Goal: Task Accomplishment & Management: Use online tool/utility

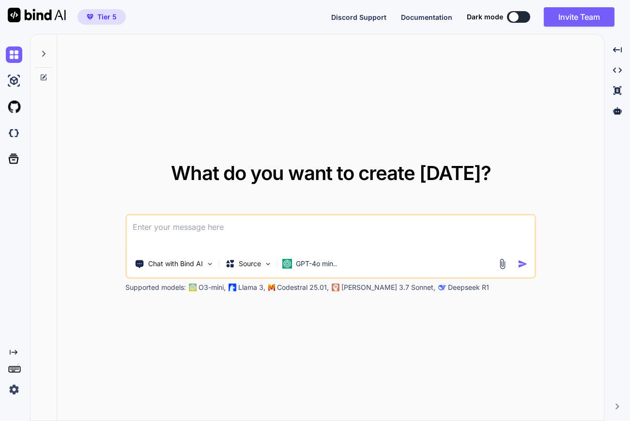
type textarea "x"
click at [13, 135] on img at bounding box center [14, 133] width 16 height 16
click at [16, 396] on img at bounding box center [14, 389] width 16 height 16
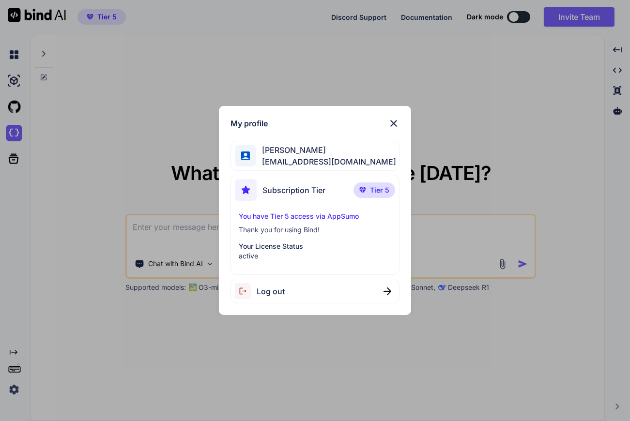
click at [280, 291] on span "Log out" at bounding box center [271, 292] width 28 height 12
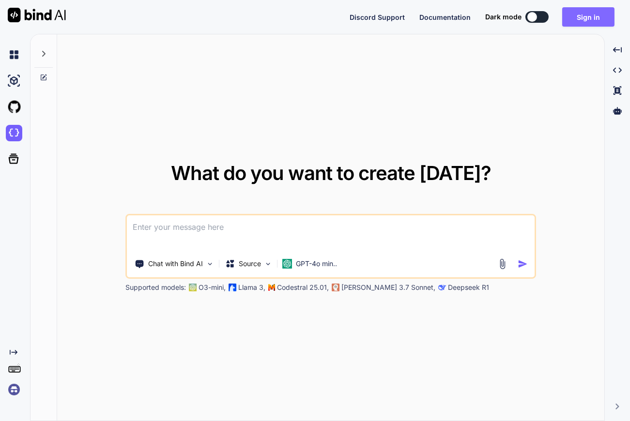
click at [583, 17] on button "Sign in" at bounding box center [588, 16] width 52 height 19
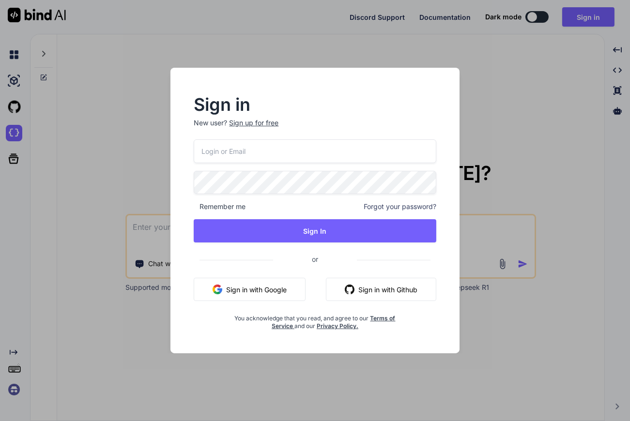
type input "bindaikd@doorto.app"
click at [316, 237] on button "Sign In" at bounding box center [315, 230] width 242 height 23
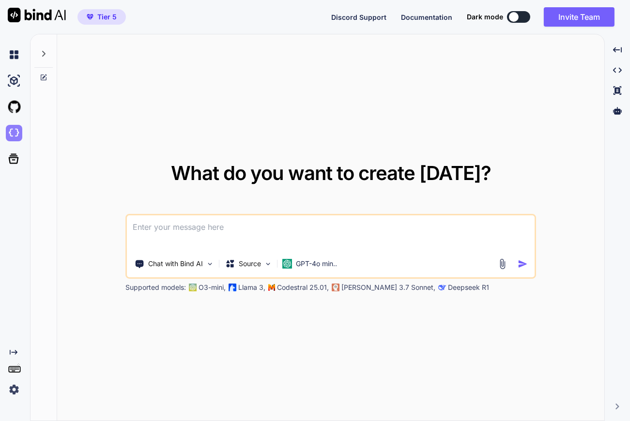
click at [13, 133] on img at bounding box center [14, 133] width 16 height 16
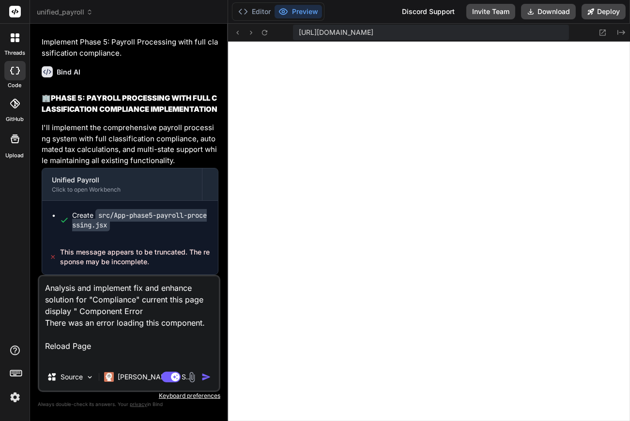
scroll to position [557, 0]
click at [206, 379] on img "button" at bounding box center [206, 377] width 10 height 10
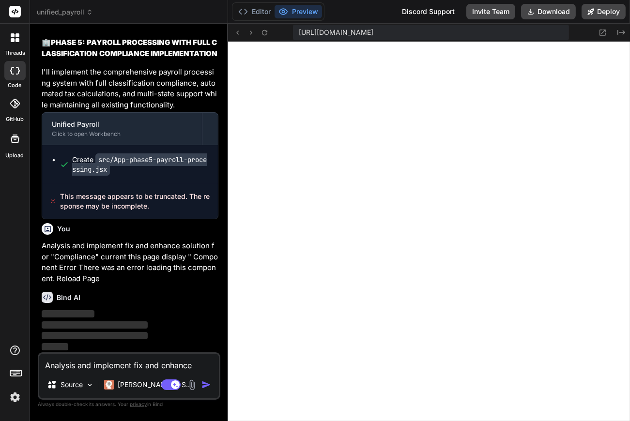
scroll to position [21067, 0]
type textarea "x"
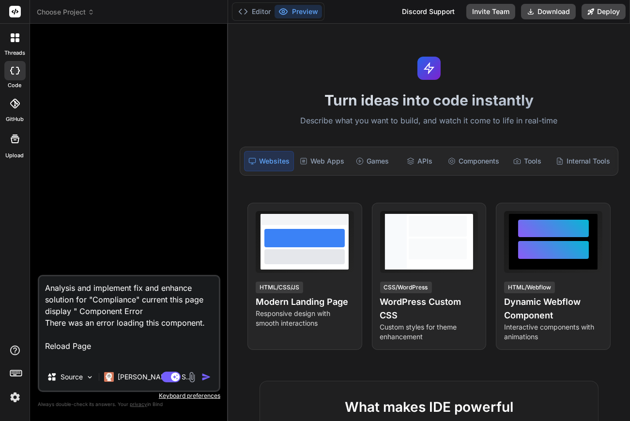
click at [62, 12] on span "Choose Project" at bounding box center [66, 12] width 58 height 10
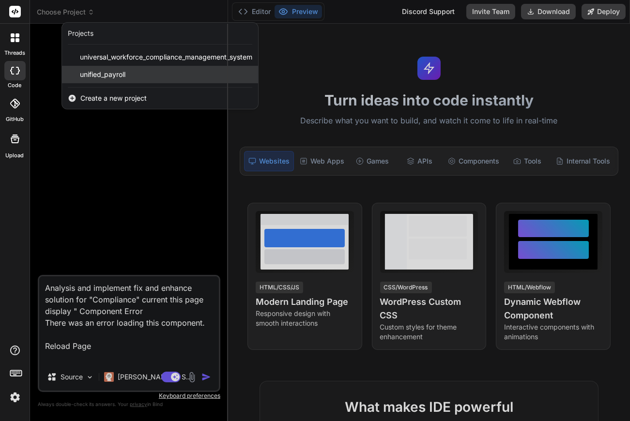
click at [91, 75] on span "unified_payroll" at bounding box center [103, 75] width 46 height 10
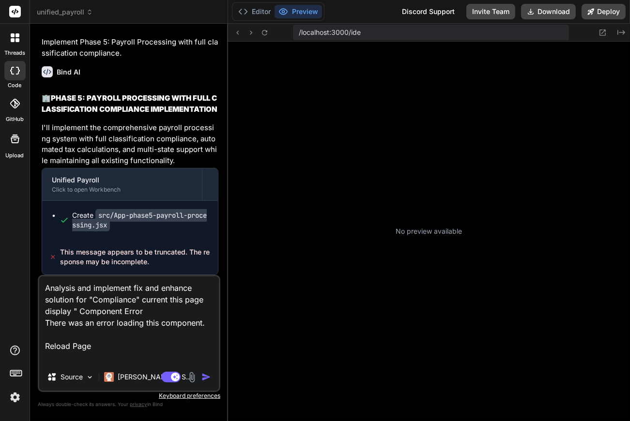
scroll to position [301, 0]
type textarea "x"
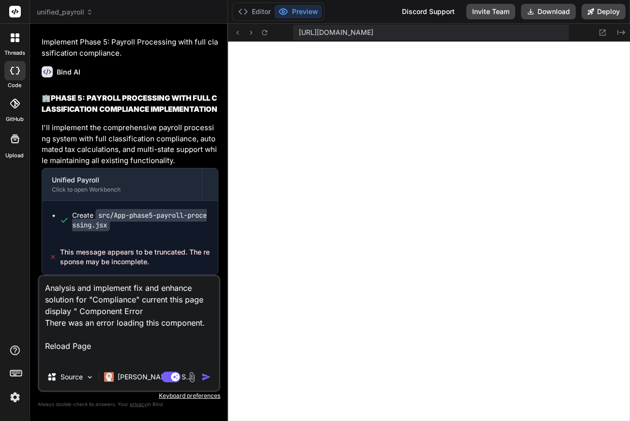
scroll to position [21012, 0]
drag, startPoint x: 61, startPoint y: 252, endPoint x: 158, endPoint y: 270, distance: 98.9
click at [158, 270] on div "This message appears to be truncated. The response may be incomplete." at bounding box center [130, 257] width 176 height 35
copy span "This message appears to be truncated. The response may be incomplete."
drag, startPoint x: 92, startPoint y: 298, endPoint x: 111, endPoint y: 352, distance: 57.3
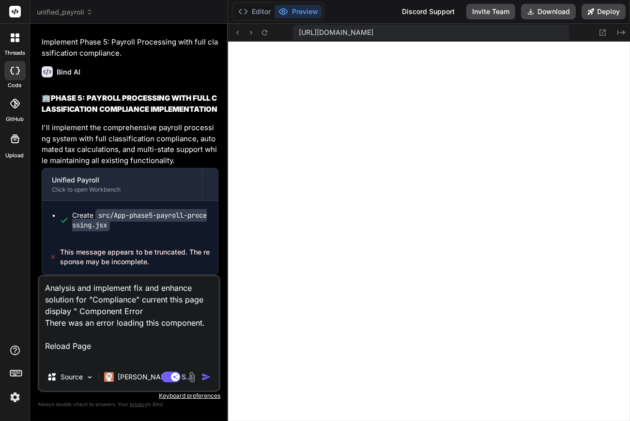
click at [111, 353] on textarea "Analysis and implement fix and enhance solution for "Compliance" current this p…" at bounding box center [129, 319] width 180 height 87
paste textarea "This message appears to be truncated. The response may be incomplete."
type textarea "Analysis and implement fix and enhance solution for "This message appears to be…"
type textarea "x"
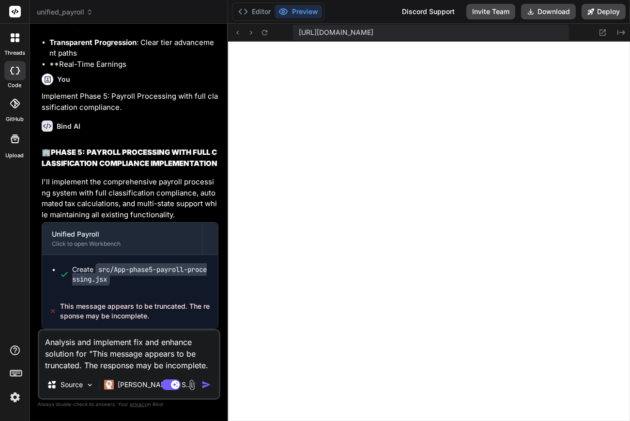
type textarea "Analysis and implement fix and enhance solution for "This message appears to be…"
type textarea "x"
type textarea "Analysis and implement fix and enhance solution for "This message appears to be…"
click at [206, 385] on img "button" at bounding box center [206, 385] width 10 height 10
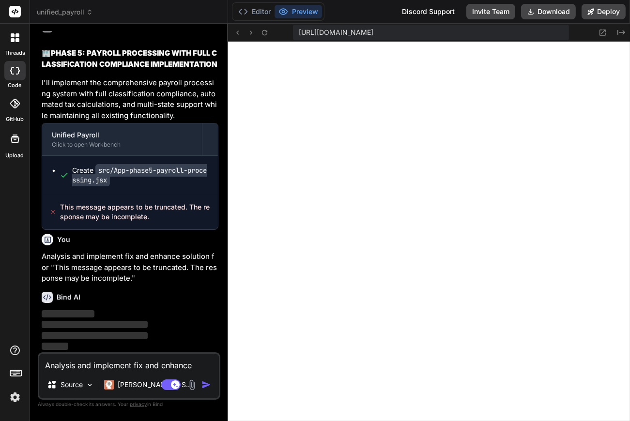
scroll to position [21021, 0]
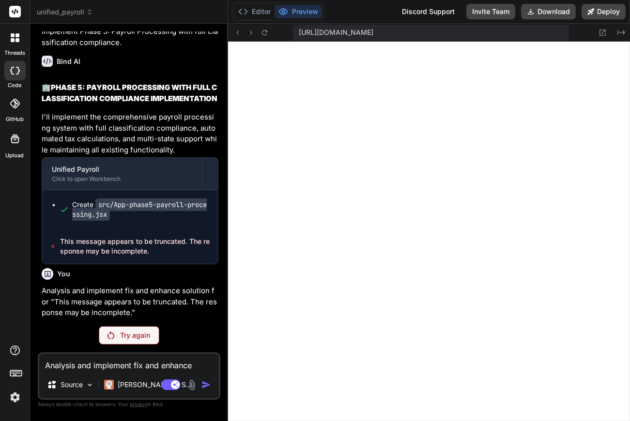
click at [14, 397] on img at bounding box center [15, 397] width 16 height 16
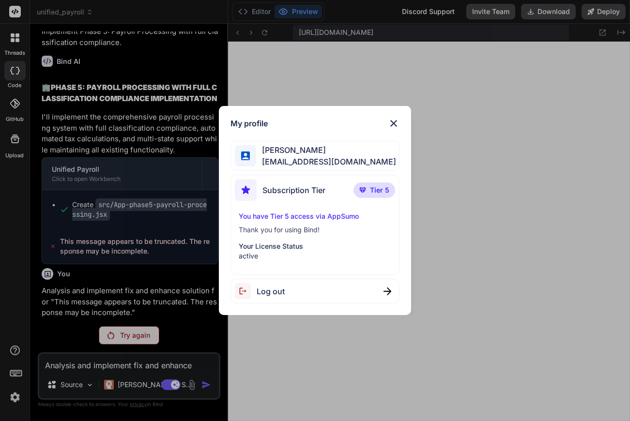
click at [274, 289] on span "Log out" at bounding box center [271, 292] width 28 height 12
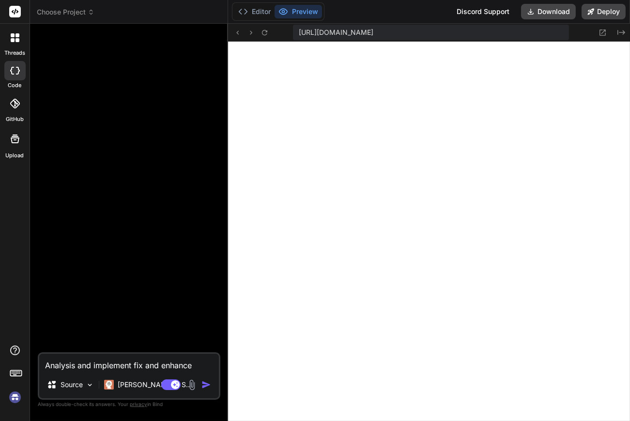
scroll to position [640, 0]
type textarea "x"
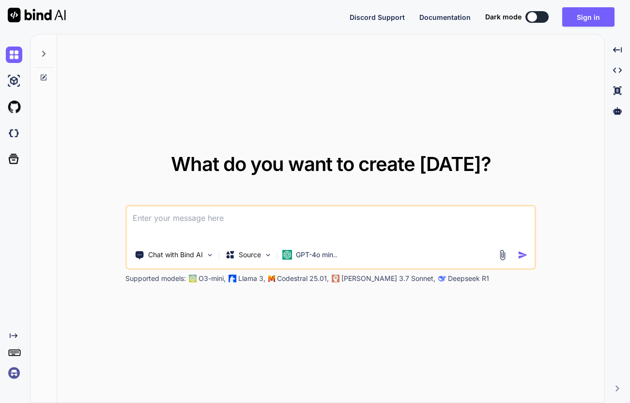
type textarea "x"
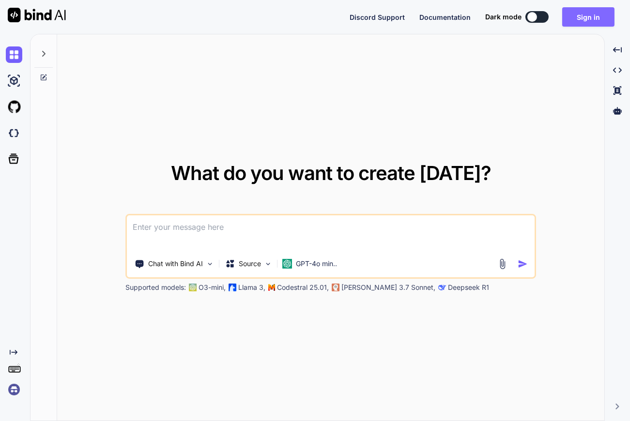
click at [603, 15] on button "Sign in" at bounding box center [588, 16] width 52 height 19
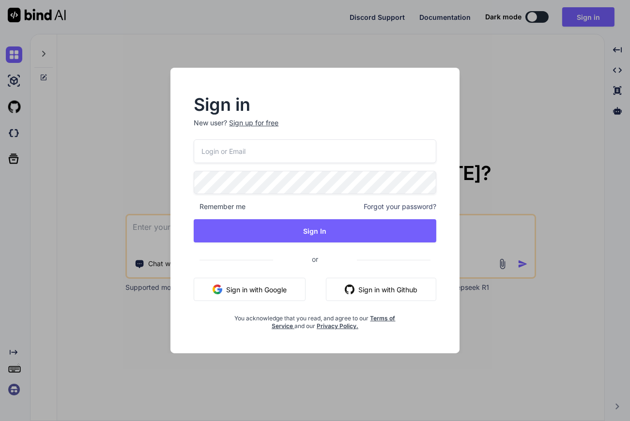
type input "bindaikd@doorto.app"
click at [188, 177] on div "Sign in New user? Sign up for free bindaikd@doorto.app Remember me Forgot your …" at bounding box center [314, 214] width 273 height 234
drag, startPoint x: 277, startPoint y: 151, endPoint x: 197, endPoint y: 148, distance: 80.9
click at [197, 148] on input "bindaikd@doorto.app" at bounding box center [315, 151] width 242 height 24
click at [391, 116] on div "Sign in New user? Sign up for free" at bounding box center [315, 118] width 242 height 43
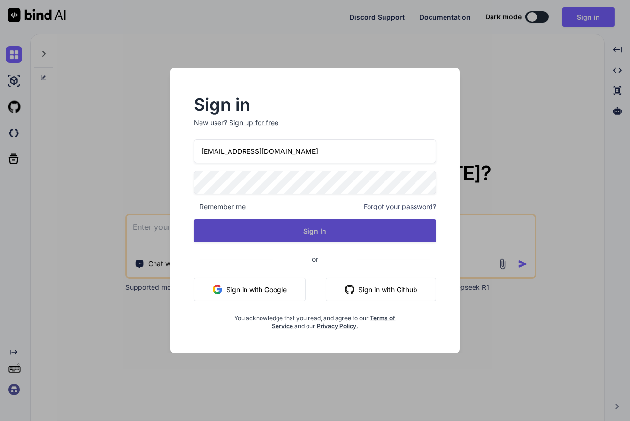
click at [340, 234] on button "Sign In" at bounding box center [315, 230] width 242 height 23
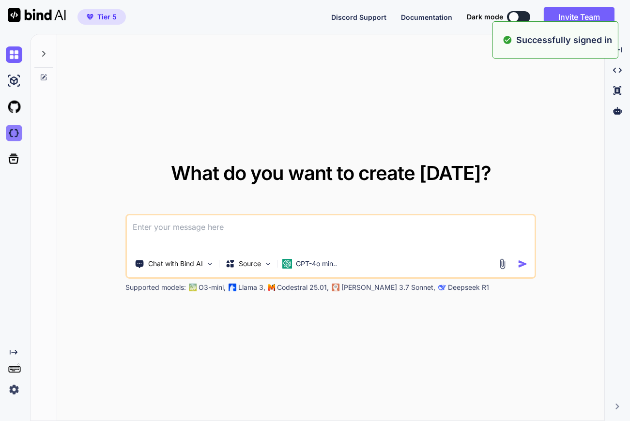
click at [12, 138] on img at bounding box center [14, 133] width 16 height 16
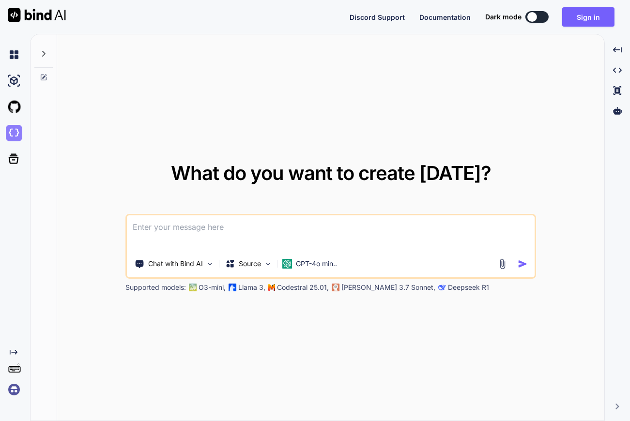
click at [15, 133] on img at bounding box center [14, 133] width 16 height 16
type textarea "x"
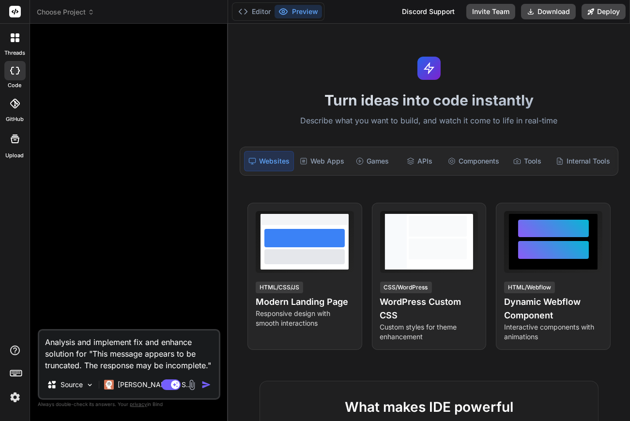
click at [63, 15] on span "Choose Project" at bounding box center [66, 12] width 58 height 10
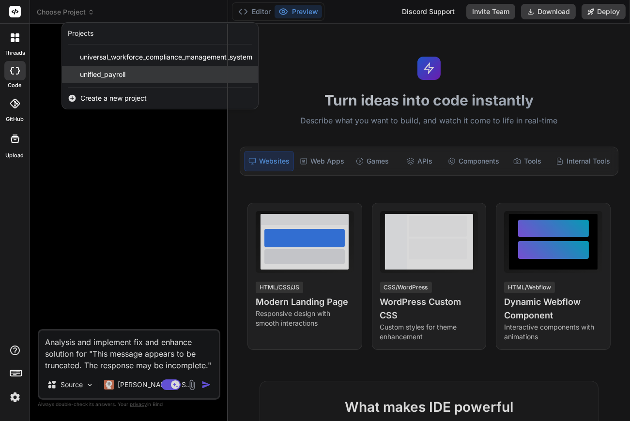
click at [104, 77] on span "unified_payroll" at bounding box center [103, 75] width 46 height 10
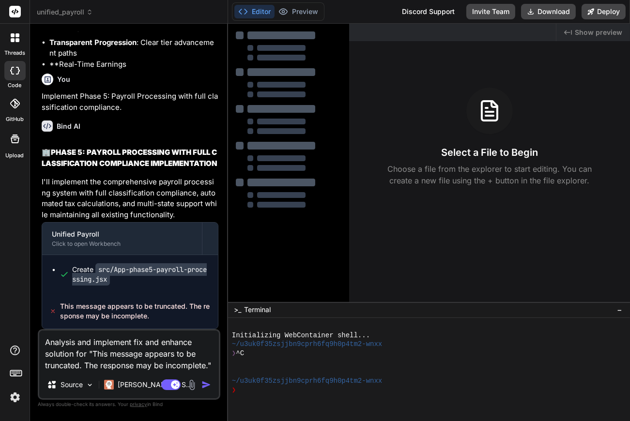
scroll to position [20958, 0]
click at [203, 386] on img "button" at bounding box center [206, 385] width 10 height 10
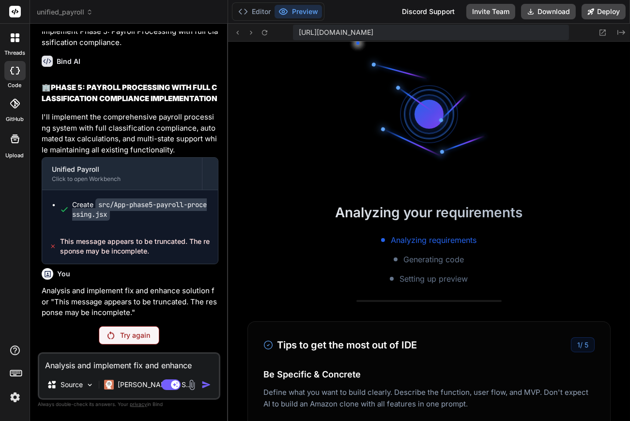
scroll to position [301, 0]
type textarea "x"
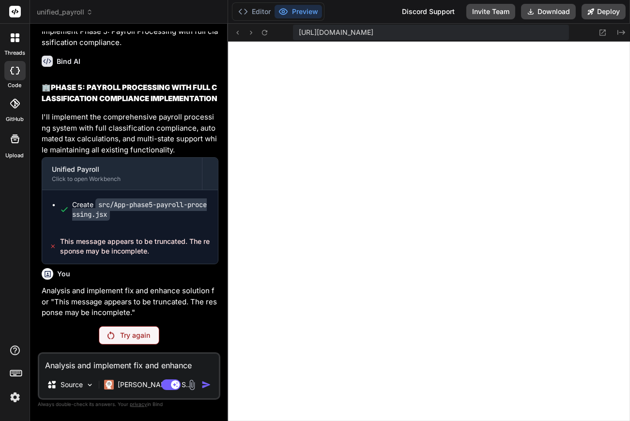
scroll to position [594, 0]
click at [265, 36] on icon at bounding box center [264, 33] width 8 height 8
click at [120, 372] on div "Analysis and implement fix and enhance solution for "This message appears to be…" at bounding box center [129, 375] width 183 height 47
click at [118, 369] on textarea "Analysis and implement fix and enhance solution for "This message appears to be…" at bounding box center [129, 362] width 180 height 17
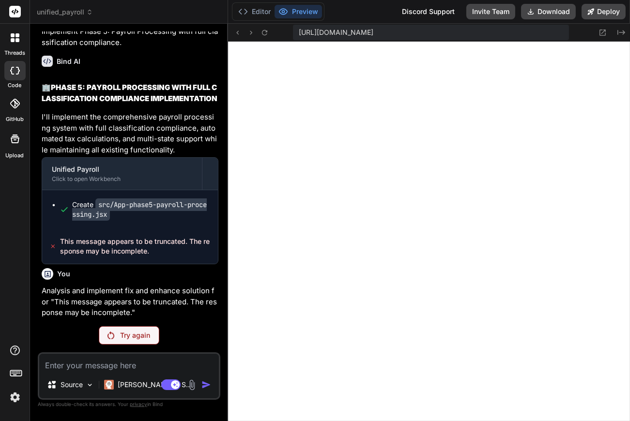
type textarea "A"
type textarea "x"
type textarea "An"
type textarea "x"
type textarea "[PERSON_NAME]"
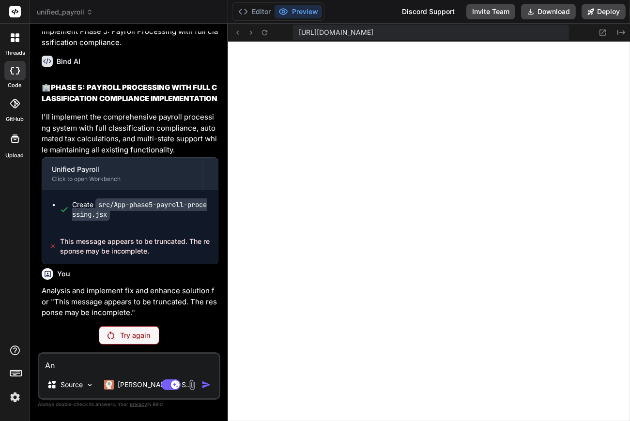
type textarea "x"
type textarea "Anal"
type textarea "x"
type textarea "Analy"
type textarea "x"
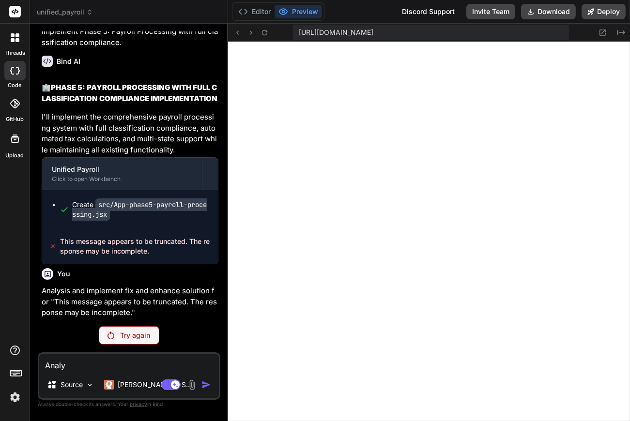
type textarea "Analys"
type textarea "x"
type textarea "Analysi"
type textarea "x"
type textarea "Analysis"
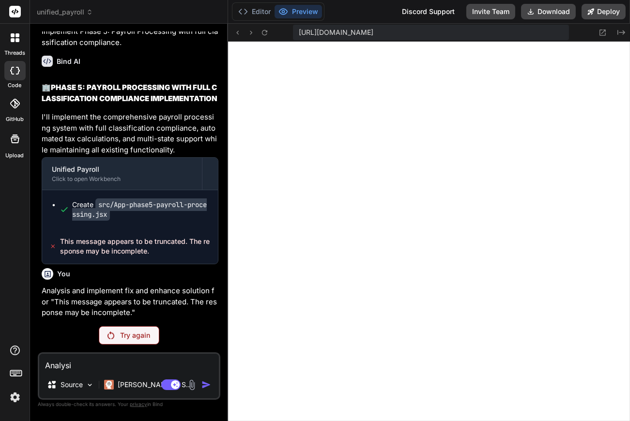
type textarea "x"
type textarea "Analysis"
type textarea "x"
type textarea "Analysis a"
type textarea "x"
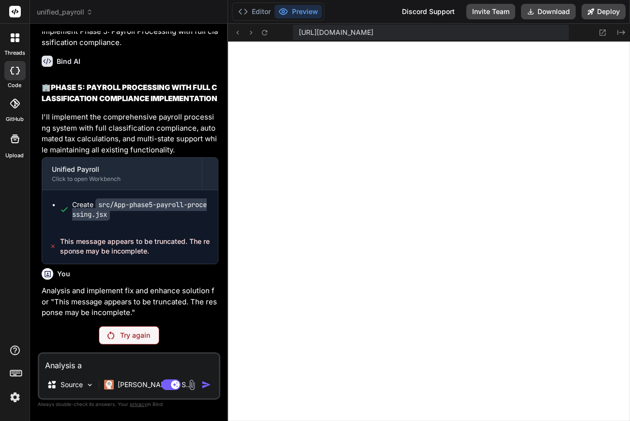
type textarea "Analysis an"
type textarea "x"
type textarea "Analysis and"
type textarea "x"
type textarea "Analysis and"
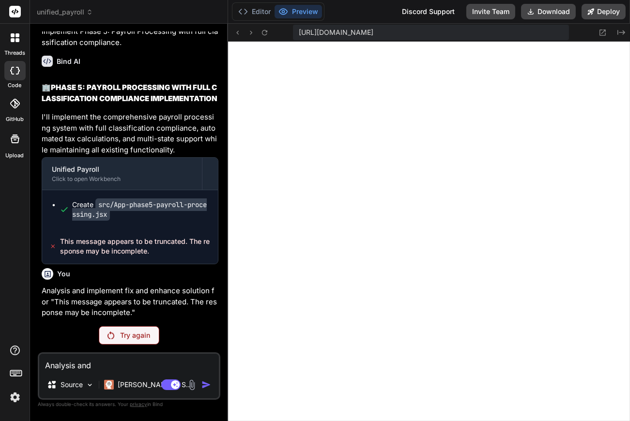
type textarea "x"
type textarea "Analysis and f"
type textarea "x"
type textarea "Analysis and fi"
type textarea "x"
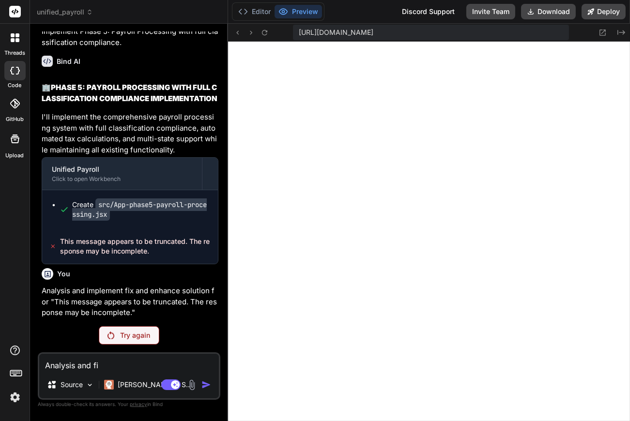
type textarea "Analysis and fix"
type textarea "x"
type textarea "Analysis and fix"
type textarea "x"
type textarea "Analysis and fix i"
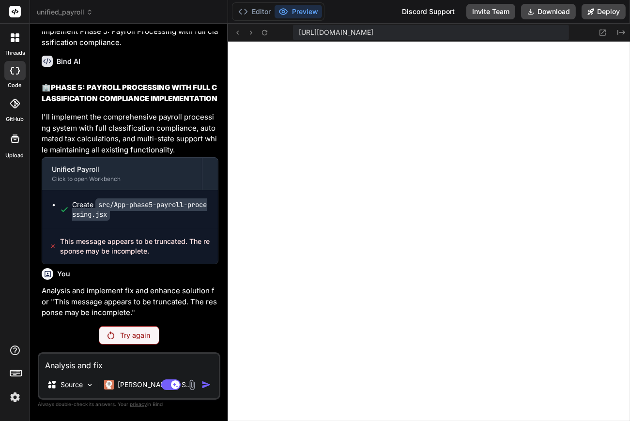
type textarea "x"
type textarea "Analysis and fix it"
type textarea "x"
type textarea "Analysis and fix it"
type textarea "x"
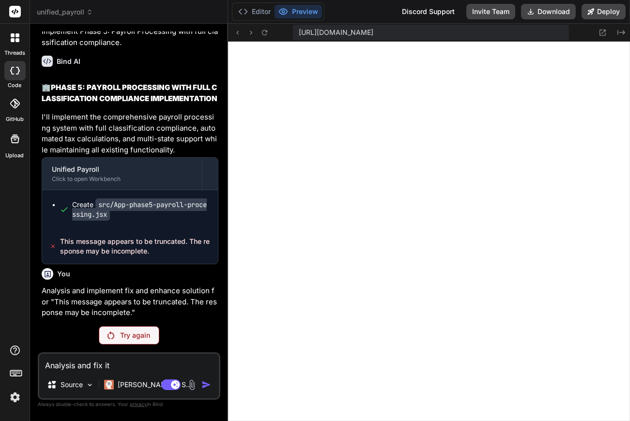
type textarea "Analysis and fix it ""
type textarea "x"
type textarea "Analysis and fix it ""
type textarea "x"
paste textarea "[plugin:vite:import-analysis] Failed to resolve import "./App-phase4a-dynamic-c…"
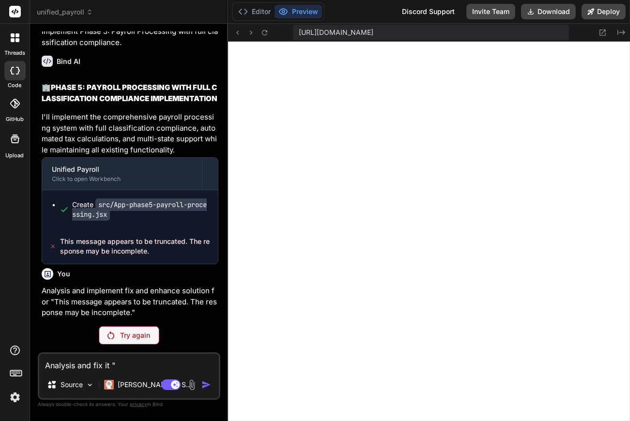
type textarea "Analysis and fix it " [plugin:vite:import-analysis] Failed to resolve import ".…"
type textarea "x"
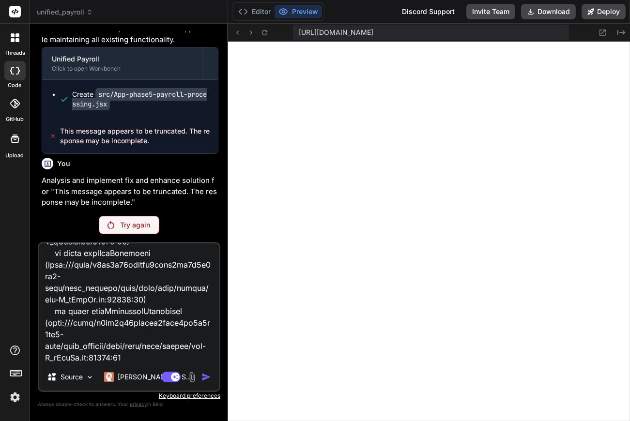
type textarea "Analysis and fix it " [plugin:vite:import-analysis] Failed to resolve import ".…"
type textarea "x"
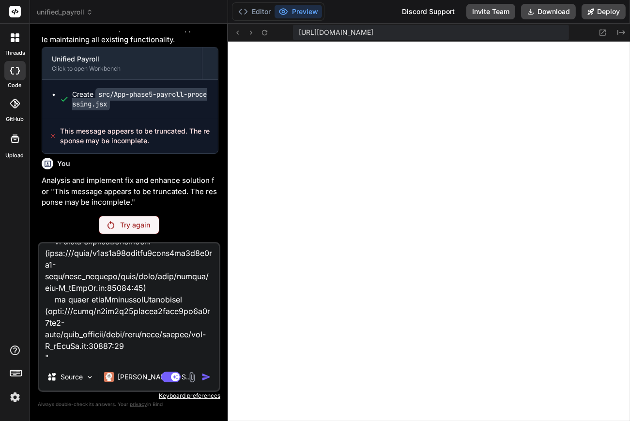
click at [204, 368] on div "Source Claude 4 S.." at bounding box center [129, 378] width 180 height 23
click at [76, 356] on textarea at bounding box center [129, 304] width 180 height 120
type textarea "Analysis and fix it " [plugin:vite:import-analysis] Failed to resolve import ".…"
type textarea "x"
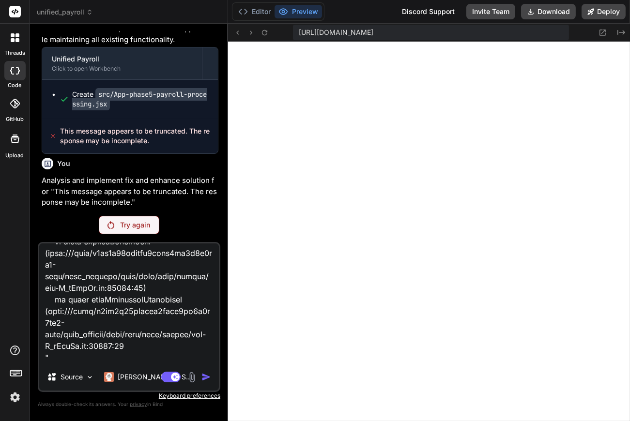
type textarea "Analysis and fix it " [plugin:vite:import-analysis] Failed to resolve import ".…"
click at [138, 229] on p "Try again" at bounding box center [135, 225] width 30 height 10
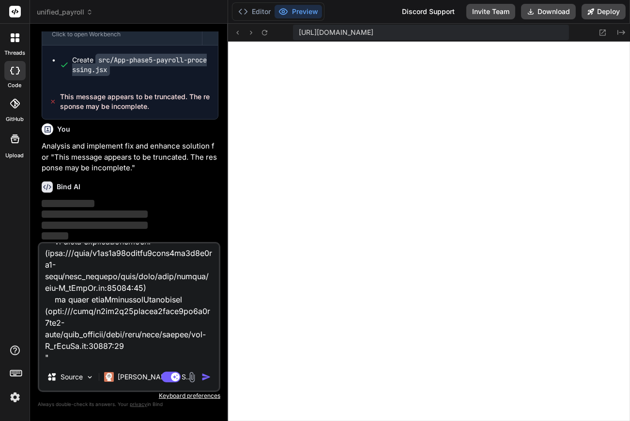
scroll to position [21167, 0]
click at [204, 381] on img "button" at bounding box center [206, 377] width 10 height 10
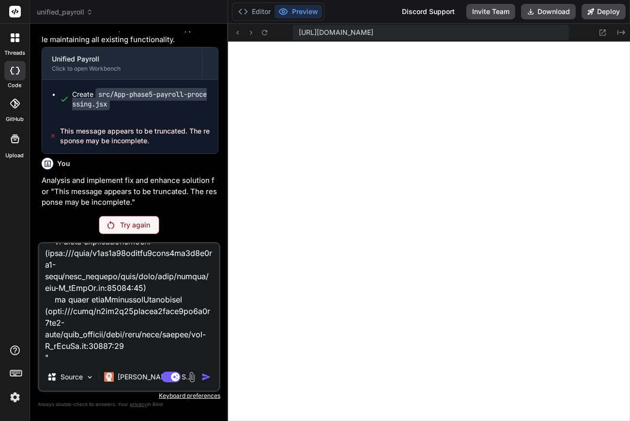
click at [141, 223] on p "Try again" at bounding box center [135, 225] width 30 height 10
click at [141, 226] on p "Try again" at bounding box center [135, 225] width 30 height 10
click at [150, 227] on div "Try again" at bounding box center [129, 225] width 61 height 18
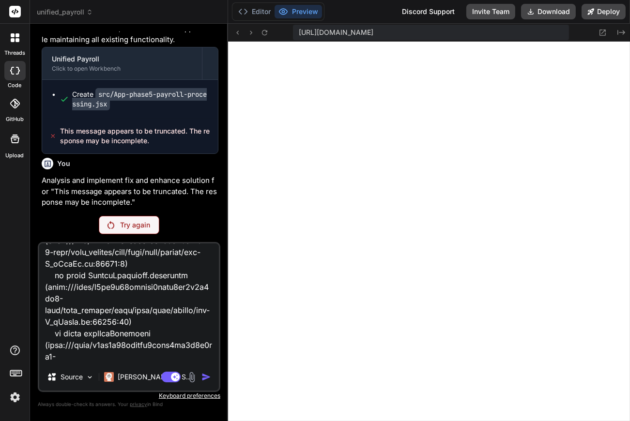
scroll to position [571, 0]
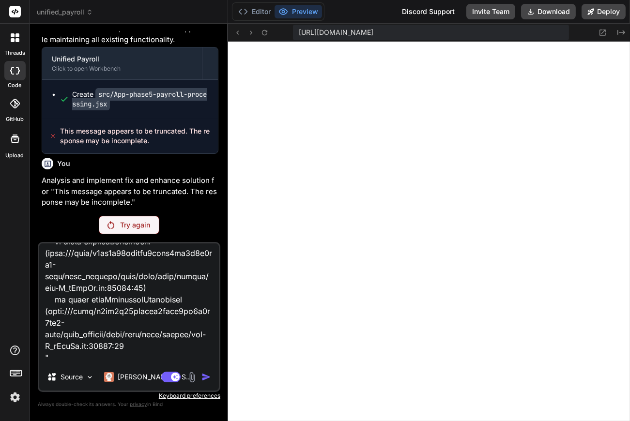
click at [145, 228] on p "Try again" at bounding box center [135, 225] width 30 height 10
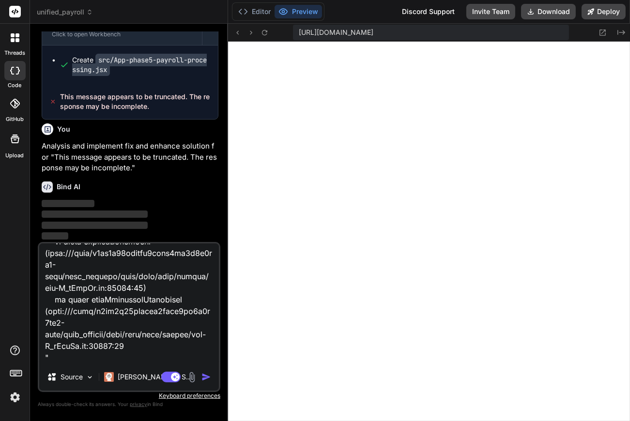
scroll to position [21132, 0]
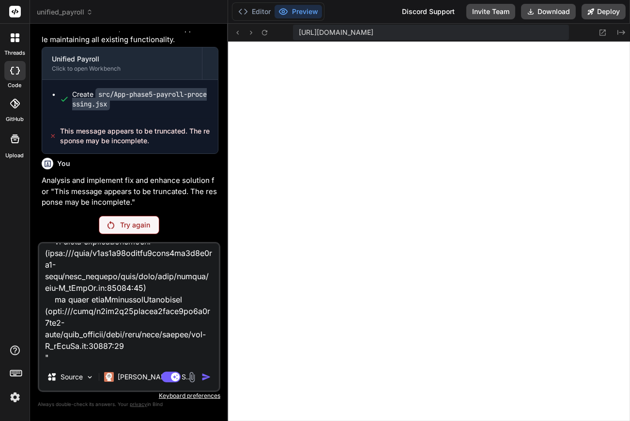
click at [145, 228] on p "Try again" at bounding box center [135, 225] width 30 height 10
click at [16, 400] on img at bounding box center [15, 397] width 16 height 16
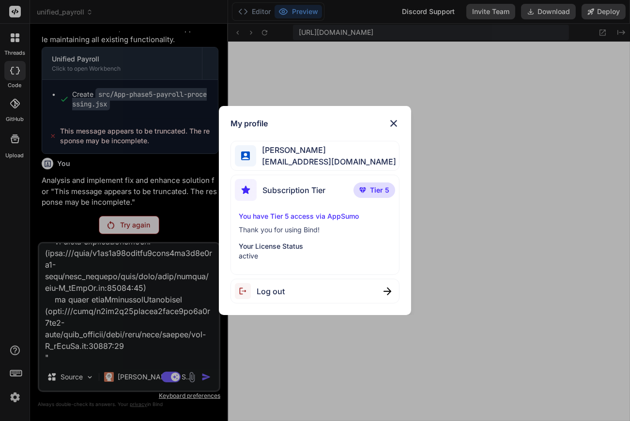
click at [270, 292] on span "Log out" at bounding box center [271, 292] width 28 height 12
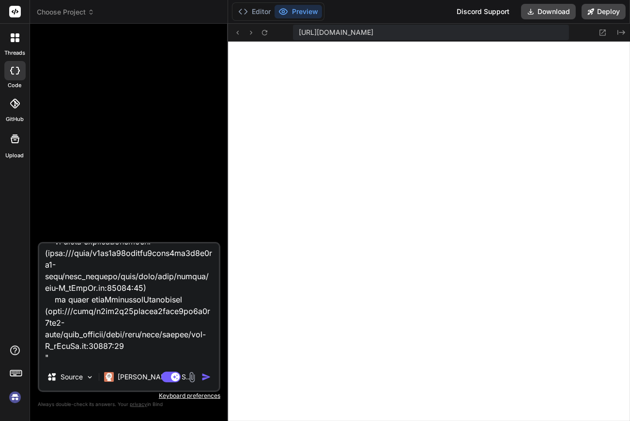
scroll to position [914, 0]
type textarea "x"
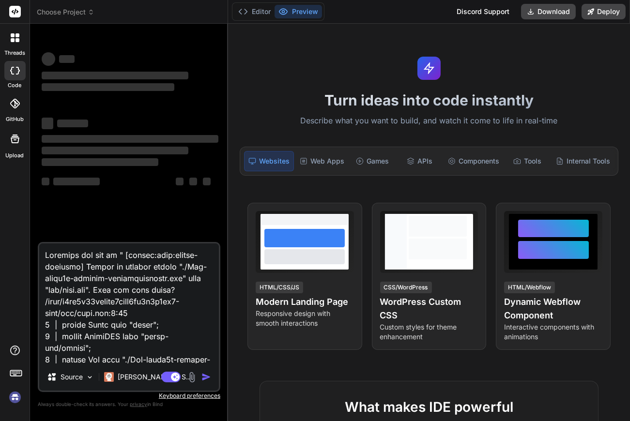
type textarea "x"
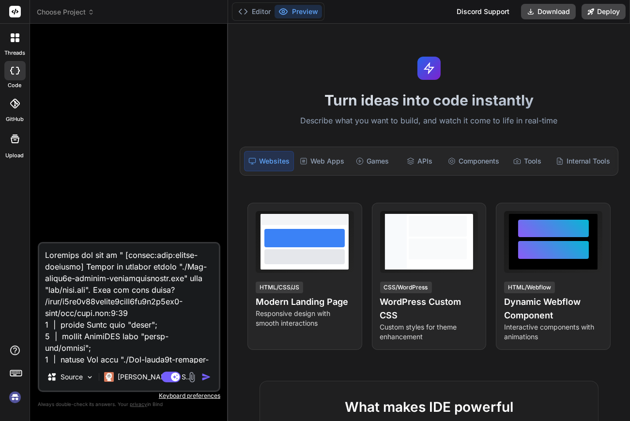
click at [53, 12] on span "Choose Project" at bounding box center [66, 12] width 58 height 10
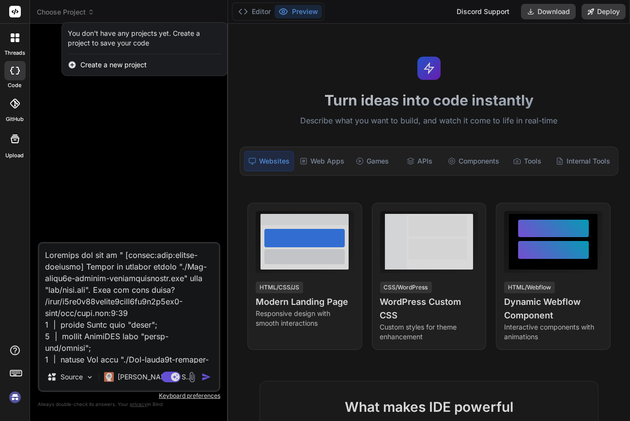
click at [545, 51] on div at bounding box center [315, 210] width 630 height 421
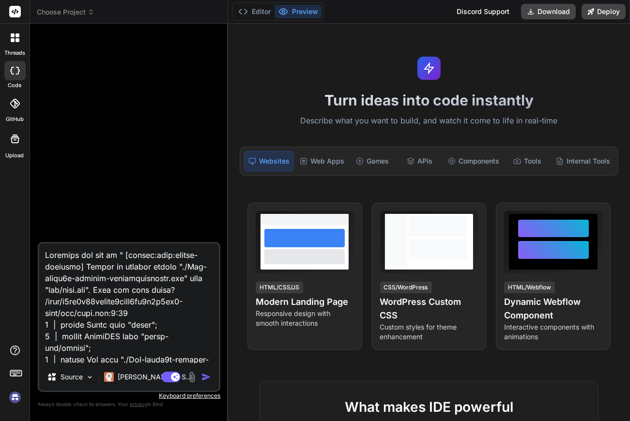
click at [52, 11] on span "Choose Project" at bounding box center [66, 12] width 58 height 10
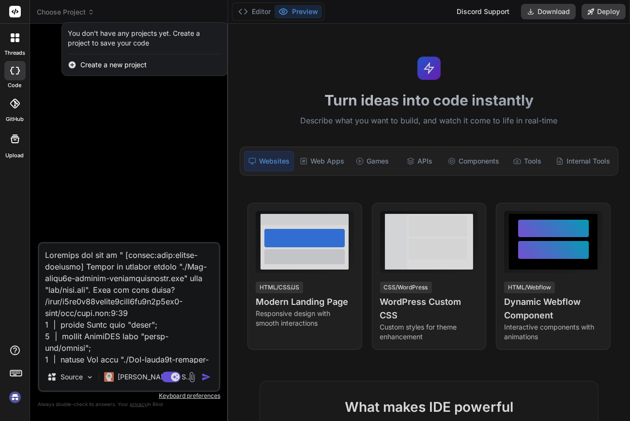
click at [13, 13] on rect at bounding box center [15, 12] width 12 height 12
click at [14, 34] on icon at bounding box center [13, 35] width 4 height 4
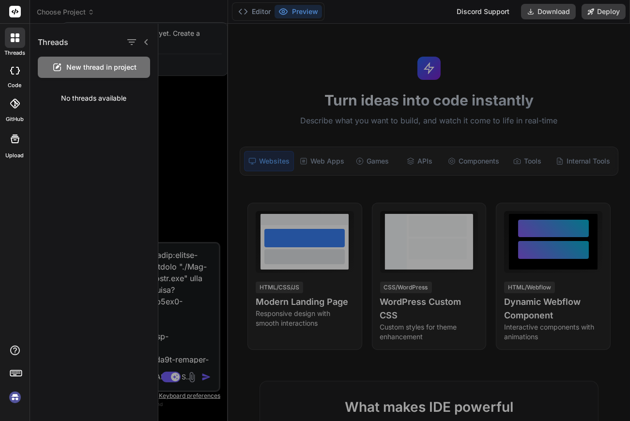
click at [15, 400] on img at bounding box center [15, 397] width 16 height 16
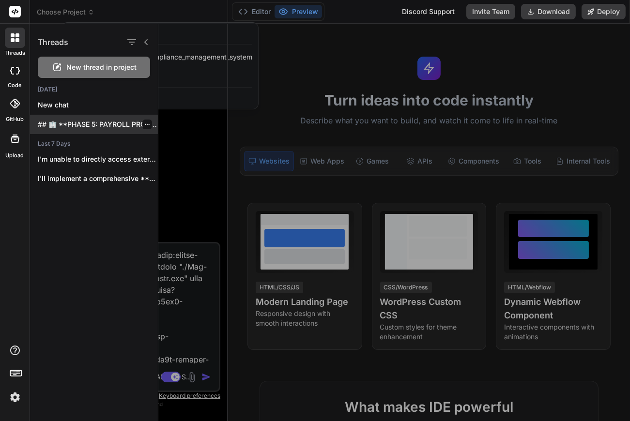
click at [118, 125] on p "## 🏢 **PHASE 5: PAYROLL PROCESSING WITH..." at bounding box center [98, 125] width 120 height 10
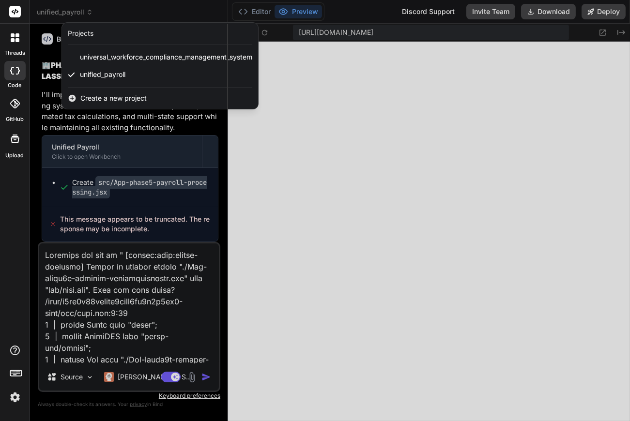
scroll to position [557, 0]
click at [205, 378] on div at bounding box center [315, 210] width 630 height 421
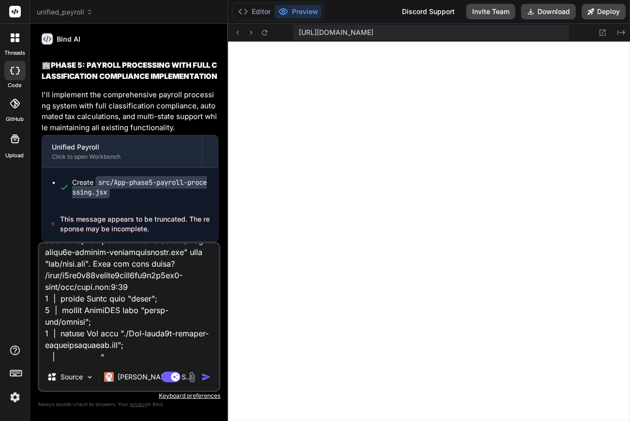
scroll to position [0, 0]
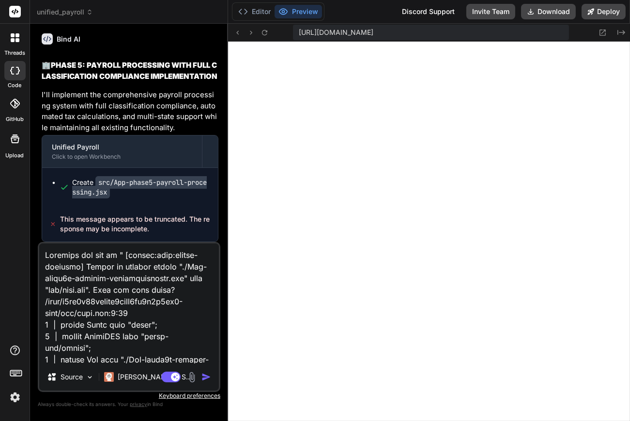
click at [206, 378] on img "button" at bounding box center [206, 377] width 10 height 10
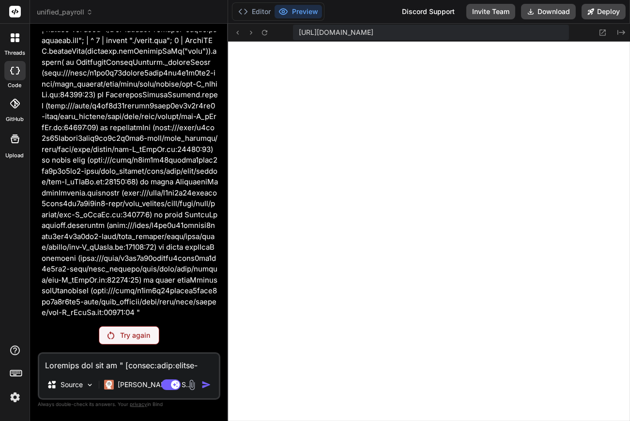
scroll to position [21256, 0]
click at [137, 388] on p "Claude 4 S.." at bounding box center [154, 385] width 72 height 10
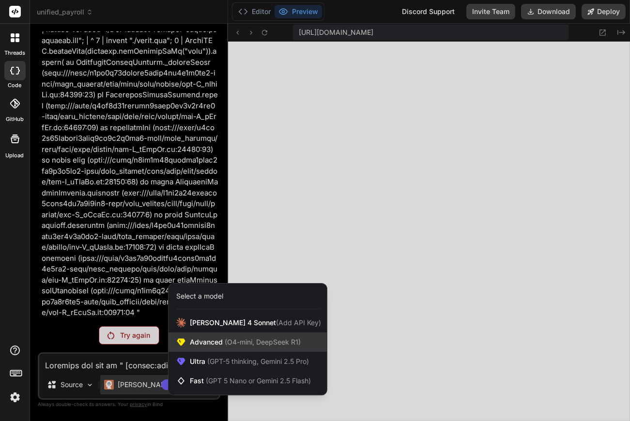
click at [204, 343] on span "Advanced (O4-mini, DeepSeek R1)" at bounding box center [245, 342] width 111 height 10
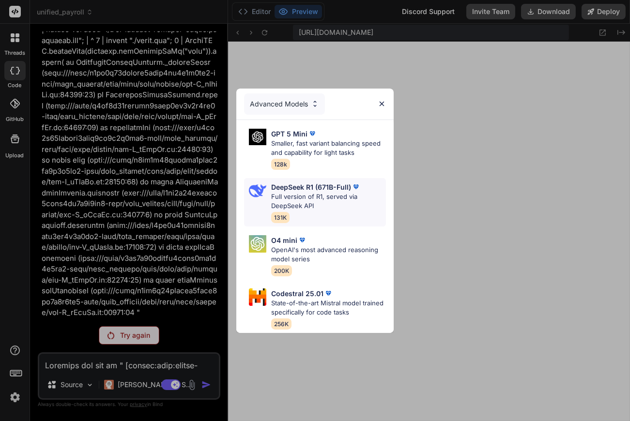
click at [300, 195] on p "Full version of R1, served via DeepSeek API" at bounding box center [328, 201] width 115 height 19
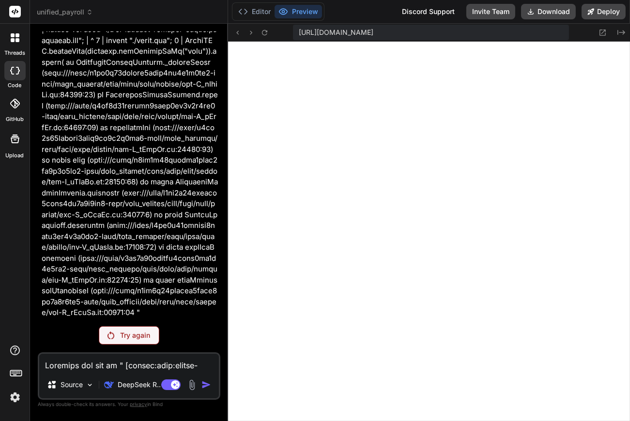
click at [205, 373] on div "Source DeepSeek R.. Agent Mode. When this toggle is activated, AI automatically…" at bounding box center [129, 375] width 183 height 47
click at [138, 390] on div "DeepSeek R.." at bounding box center [132, 384] width 64 height 19
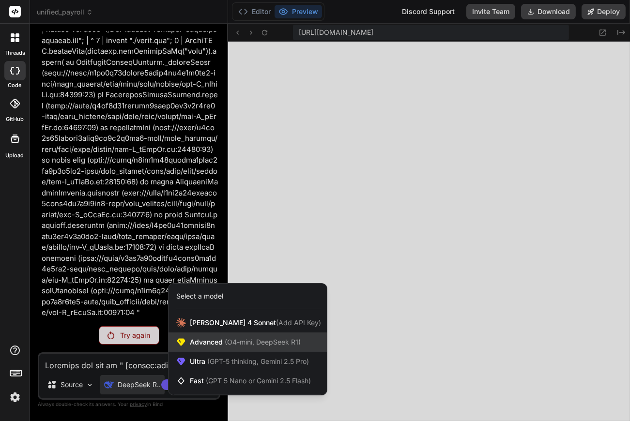
click at [284, 343] on span "(O4-mini, DeepSeek R1)" at bounding box center [262, 342] width 78 height 8
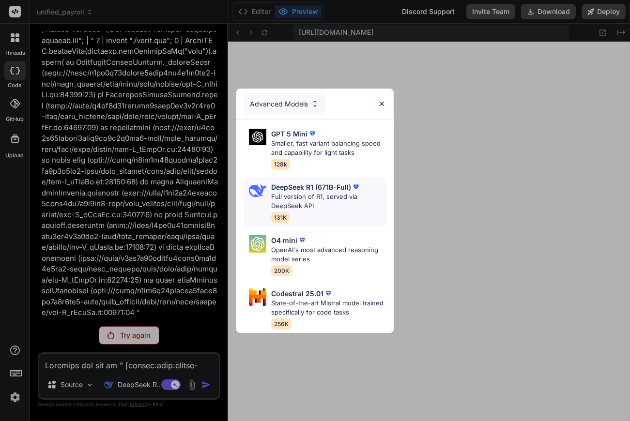
click at [314, 206] on p "Full version of R1, served via DeepSeek API" at bounding box center [328, 201] width 115 height 19
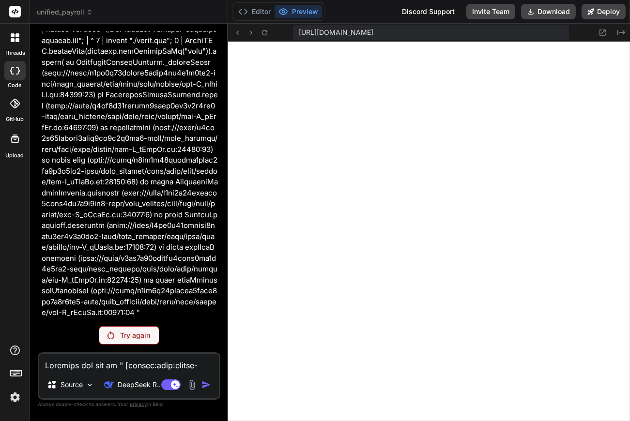
click at [61, 11] on span "unified_payroll" at bounding box center [65, 12] width 56 height 10
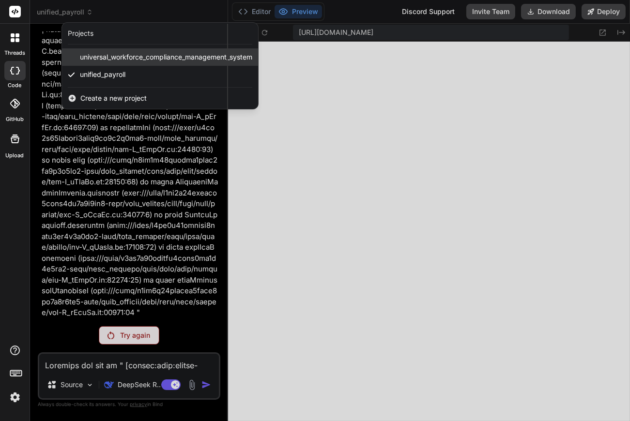
click at [99, 57] on span "universal_workforce_compliance_management_system" at bounding box center [166, 57] width 172 height 10
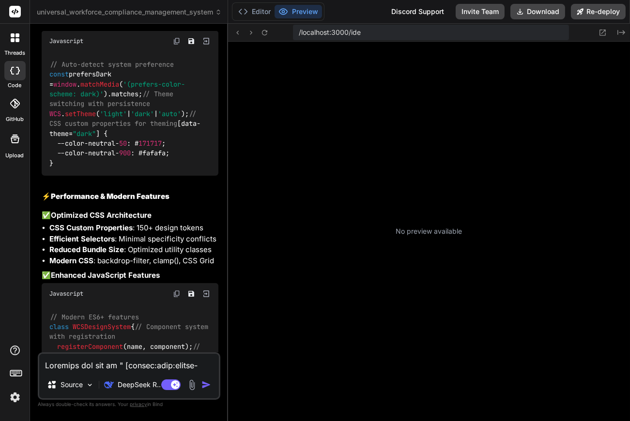
scroll to position [932, 0]
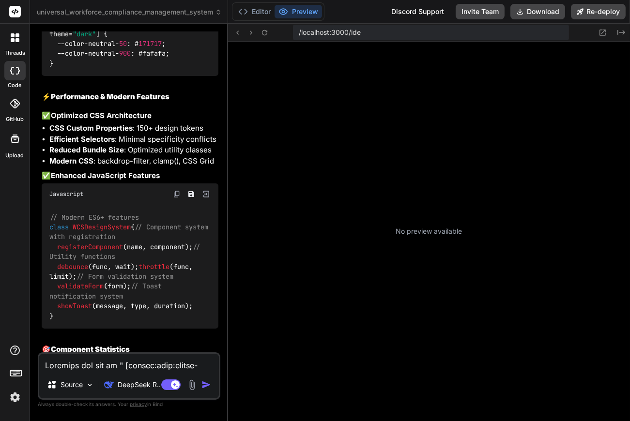
type textarea "x"
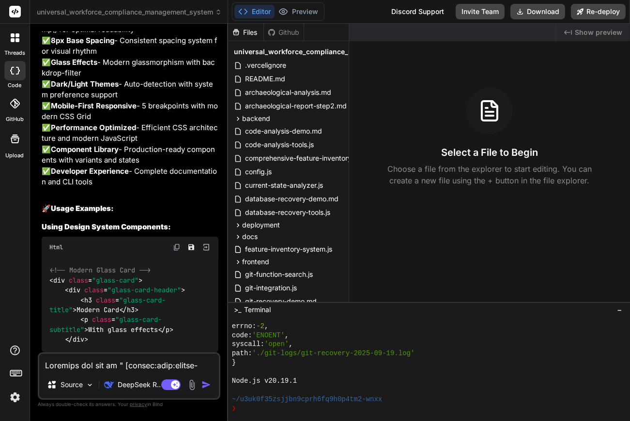
scroll to position [19154, 0]
click at [158, 371] on textarea at bounding box center [129, 362] width 180 height 17
type textarea "C"
type textarea "x"
type textarea "Co"
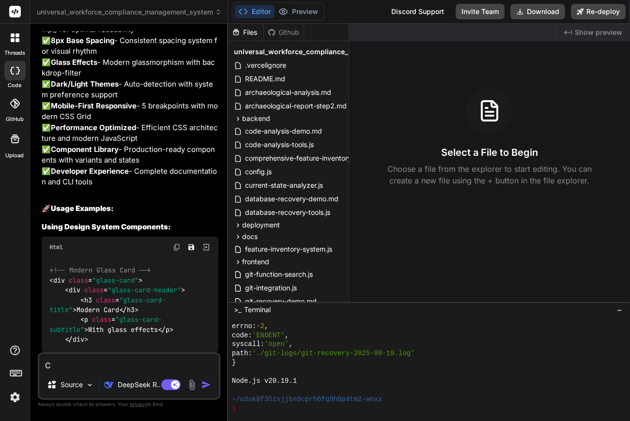
type textarea "x"
type textarea "Con"
type textarea "x"
type textarea "Cont"
type textarea "x"
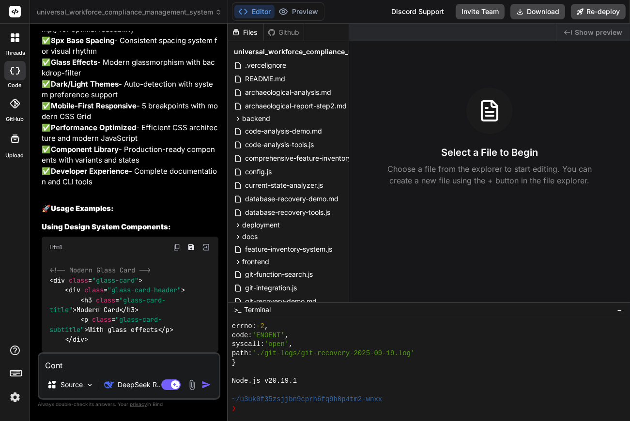
type textarea "Conti"
type textarea "x"
type textarea "Contin"
type textarea "x"
type textarea "Continu"
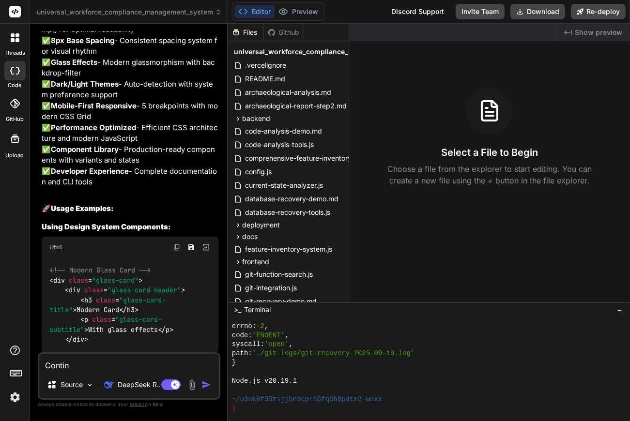
type textarea "x"
type textarea "Continue"
type textarea "x"
type textarea "Continue"
type textarea "x"
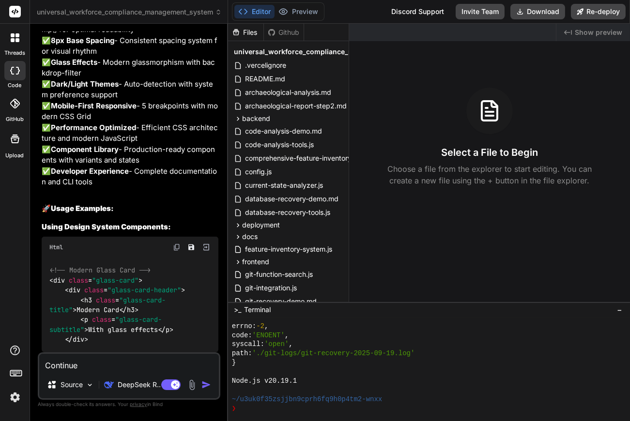
type textarea "Continue a"
type textarea "x"
type textarea "Continue an"
type textarea "x"
type textarea "Continue ana"
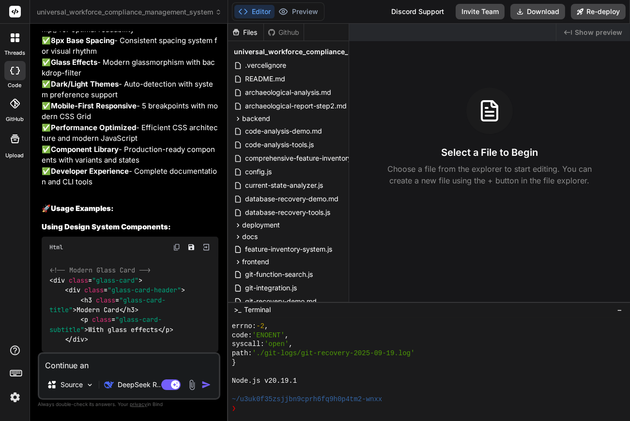
type textarea "x"
type textarea "Continue anal"
type textarea "x"
type textarea "Continue analy"
type textarea "x"
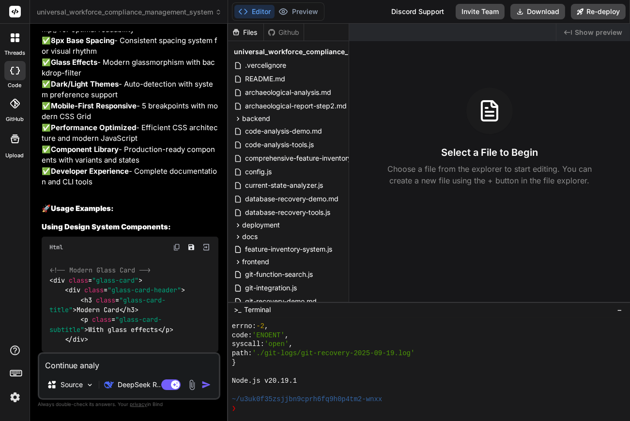
type textarea "Continue analys"
type textarea "x"
type textarea "Continue analysi"
type textarea "x"
type textarea "Continue analysis"
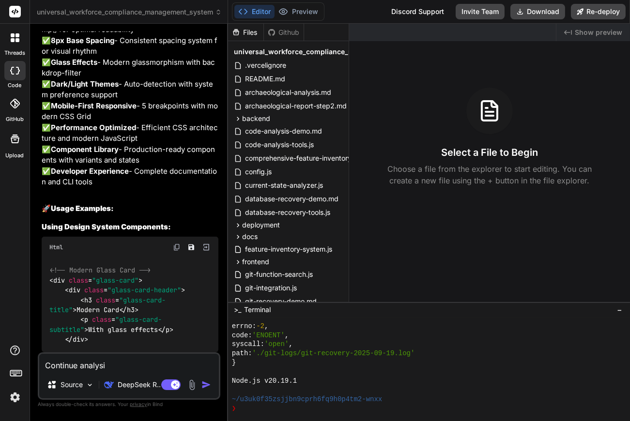
type textarea "x"
type textarea "Continue analysis"
type textarea "x"
type textarea "Continue analysis a"
type textarea "x"
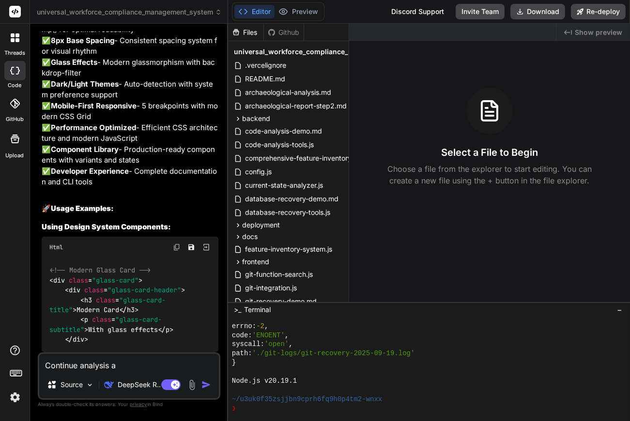
type textarea "Continue analysis an"
type textarea "x"
type textarea "Continue analysis and"
type textarea "x"
type textarea "Continue analysis and"
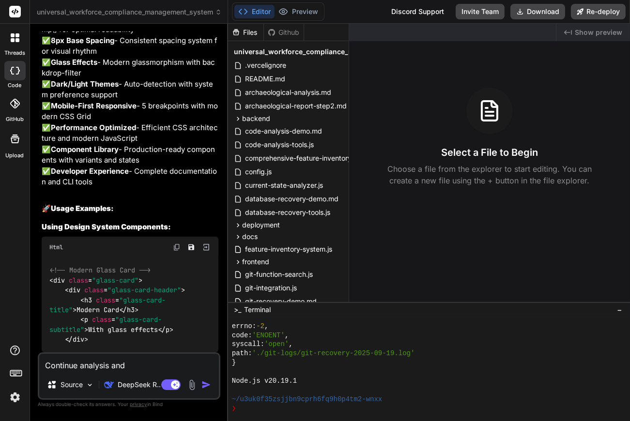
type textarea "x"
type textarea "Continue analysis and f"
type textarea "x"
type textarea "Continue analysis and fi"
type textarea "x"
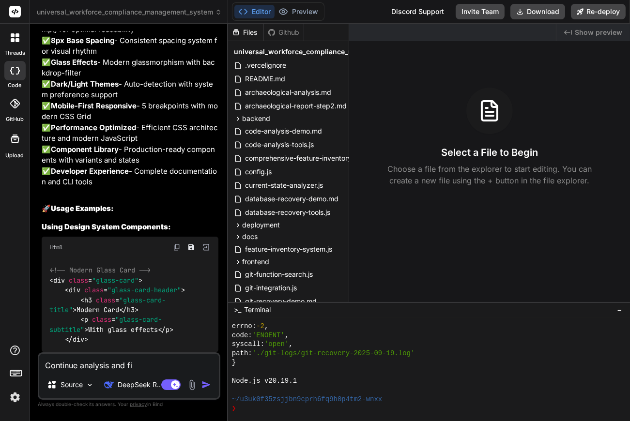
type textarea "Continue analysis and fix"
type textarea "x"
type textarea "Continue analysis and fix"
type textarea "x"
type textarea "Continue analysis and fix i"
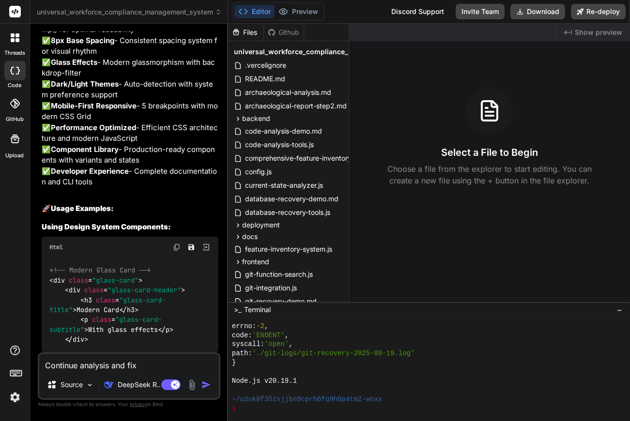
type textarea "x"
type textarea "Continue analysis and fix it"
type textarea "x"
type textarea "Continue analysis and fix it"
click at [204, 387] on img "button" at bounding box center [206, 385] width 10 height 10
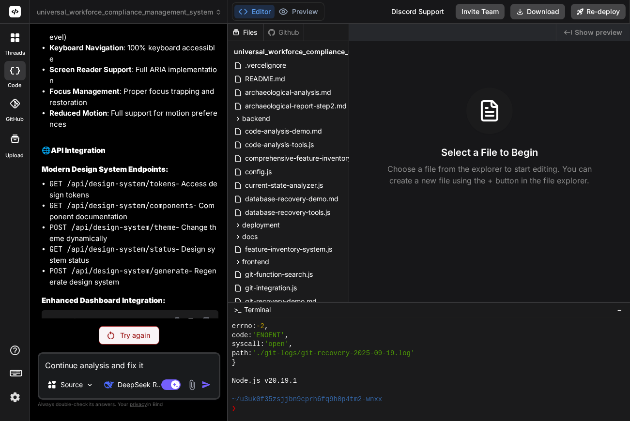
scroll to position [16990, 0]
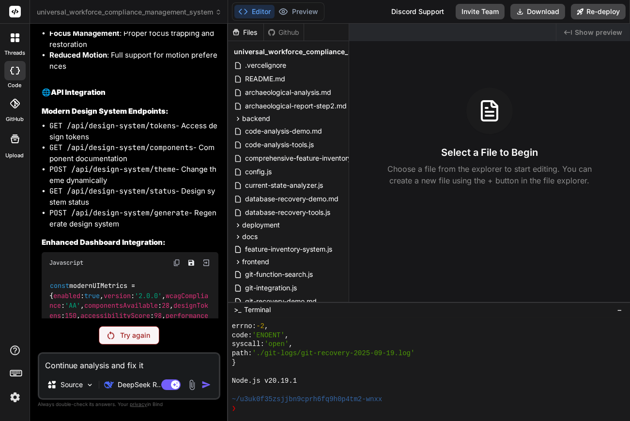
click at [15, 397] on img at bounding box center [15, 397] width 16 height 16
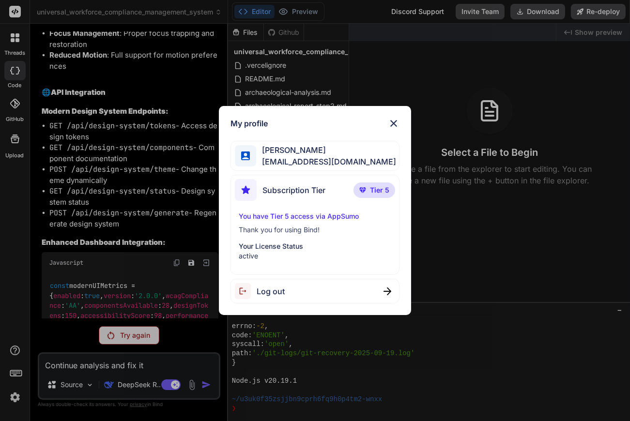
click at [11, 376] on div "My profile Kenny Duong bindaikd@doorto.app Subscription Tier Tier 5 You have Ti…" at bounding box center [315, 210] width 630 height 421
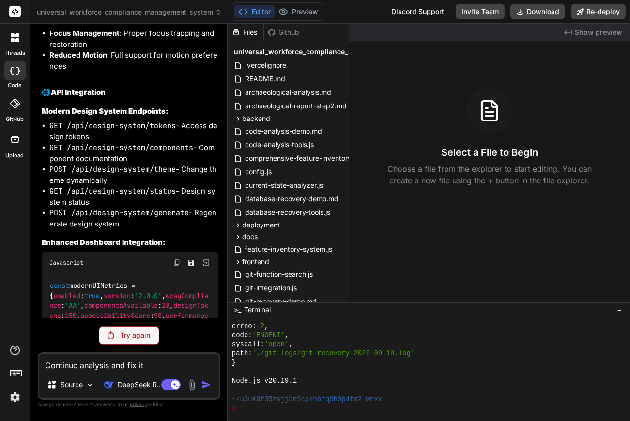
click at [15, 373] on rect at bounding box center [15, 373] width 1 height 1
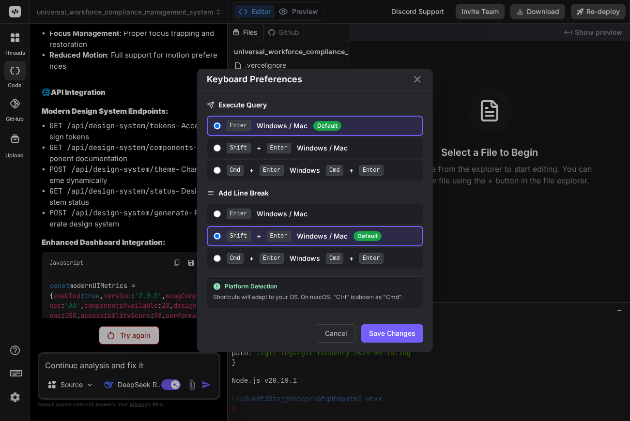
click at [15, 373] on div "Keyboard Preferences Execute Query Enter Windows / Mac Default Shift + Enter Wi…" at bounding box center [315, 210] width 630 height 421
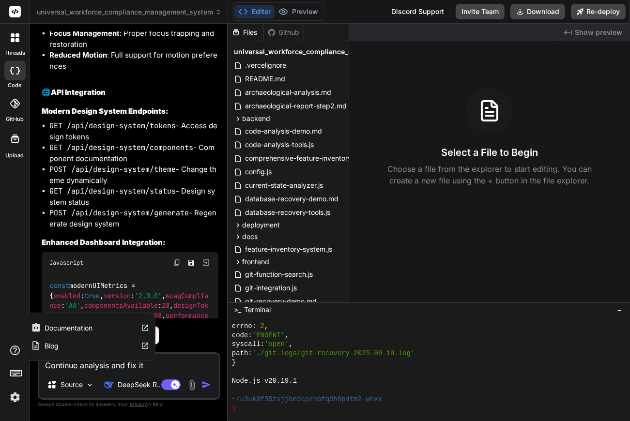
click at [16, 347] on icon at bounding box center [15, 351] width 12 height 12
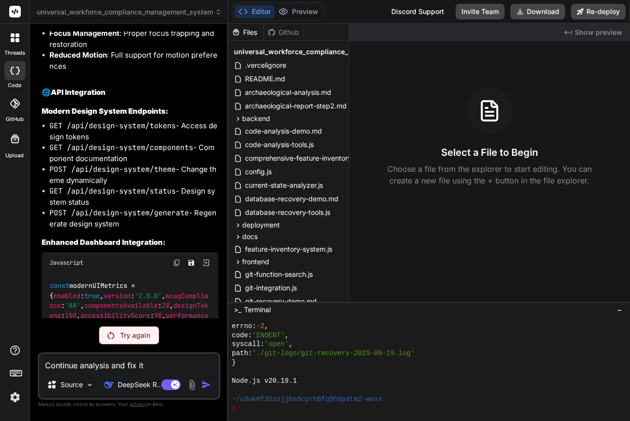
click at [14, 11] on rect at bounding box center [15, 12] width 12 height 12
click at [14, 43] on div at bounding box center [15, 38] width 20 height 20
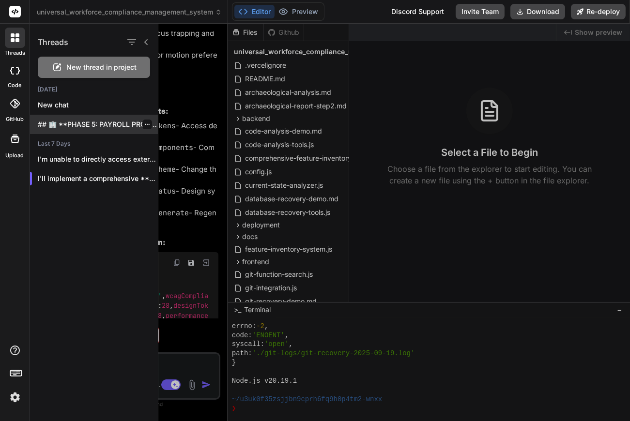
click at [45, 125] on p "## 🏢 **PHASE 5: PAYROLL PROCESSING WITH..." at bounding box center [98, 125] width 120 height 10
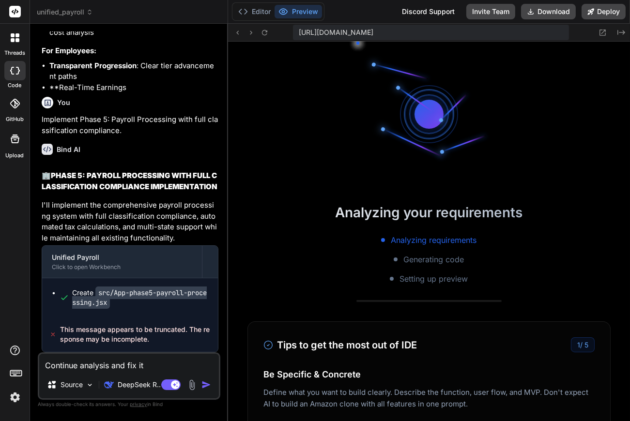
scroll to position [1252, 0]
type textarea "x"
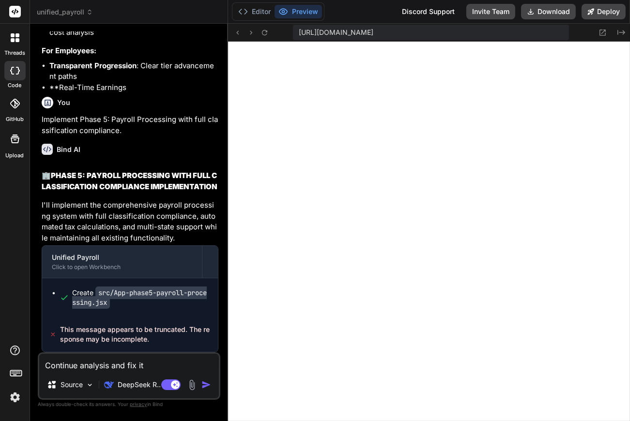
scroll to position [20934, 0]
drag, startPoint x: 61, startPoint y: 329, endPoint x: 175, endPoint y: 350, distance: 115.7
click at [175, 350] on div "This message appears to be truncated. The response may be incomplete." at bounding box center [130, 334] width 176 height 35
copy span "This message appears to be truncated. The response may be incomplete."
click at [103, 370] on textarea "Continue analysis and fix it" at bounding box center [129, 362] width 180 height 17
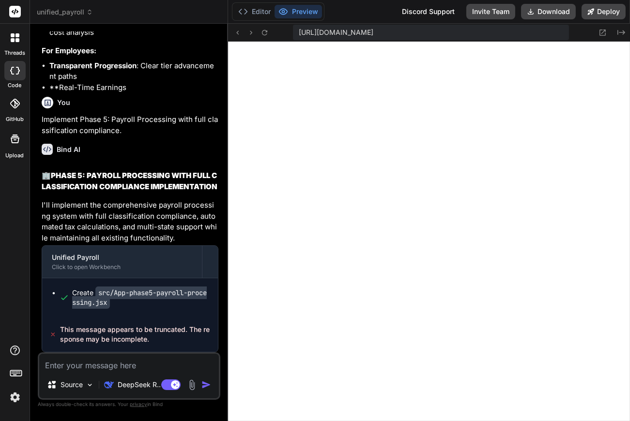
type textarea "A"
type textarea "x"
type textarea "An"
type textarea "x"
type textarea "Ana"
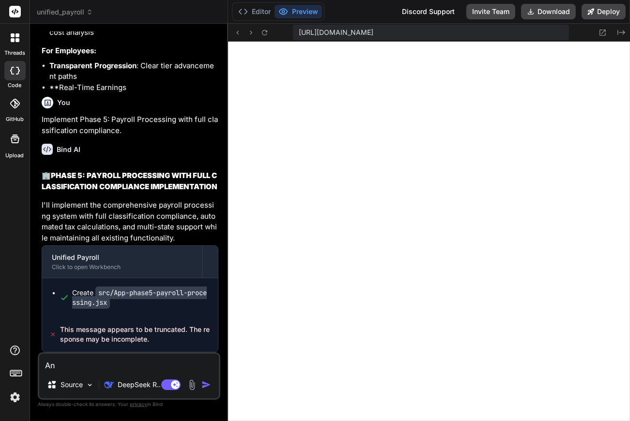
type textarea "x"
type textarea "Anal"
type textarea "x"
type textarea "Analy"
type textarea "x"
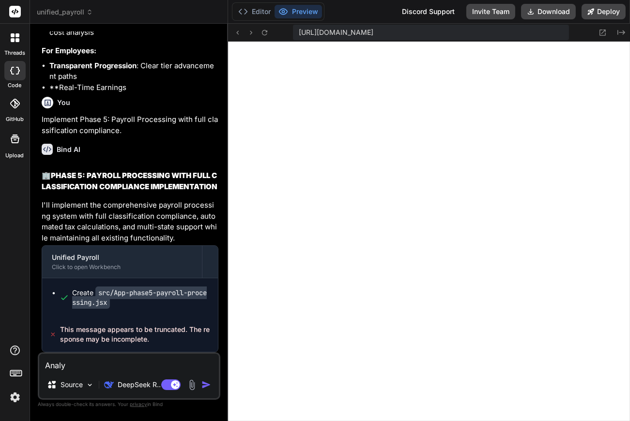
type textarea "Analys"
type textarea "x"
type textarea "Analysi"
type textarea "x"
type textarea "Analysis"
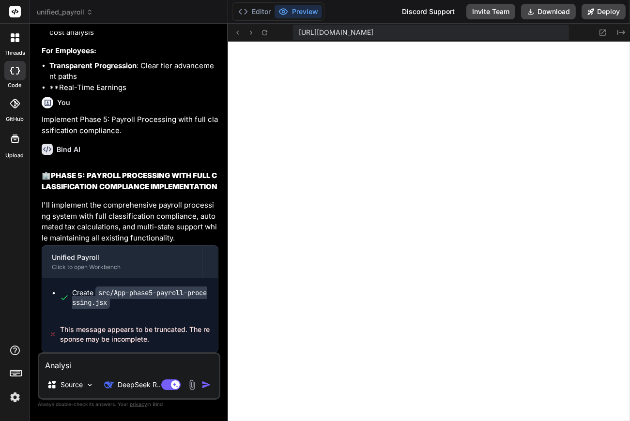
type textarea "x"
type textarea "Analysis"
type textarea "x"
type textarea "Analysis a"
type textarea "x"
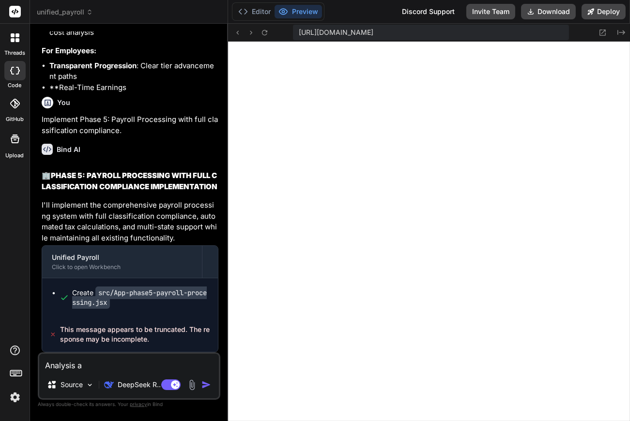
type textarea "Analysis an"
type textarea "x"
type textarea "Analysis and"
type textarea "x"
type textarea "Analysis and"
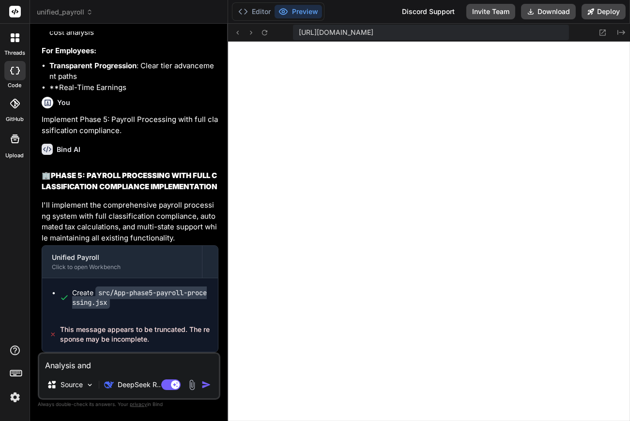
type textarea "x"
type textarea "Analysis and f"
type textarea "x"
type textarea "Analysis and fi"
type textarea "x"
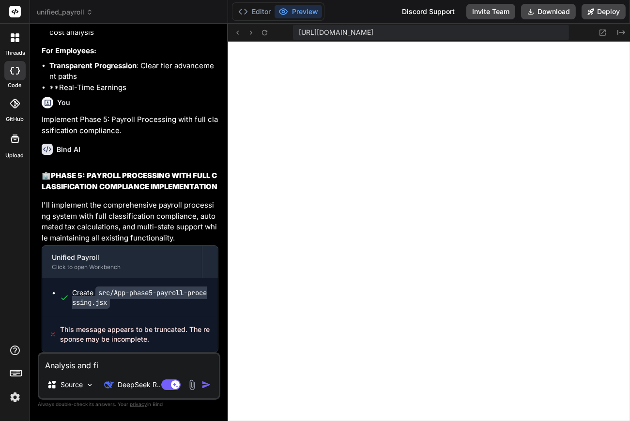
type textarea "Analysis and fix"
type textarea "x"
type textarea "Analysis and fix"
type textarea "x"
type textarea "Analysis and fix i"
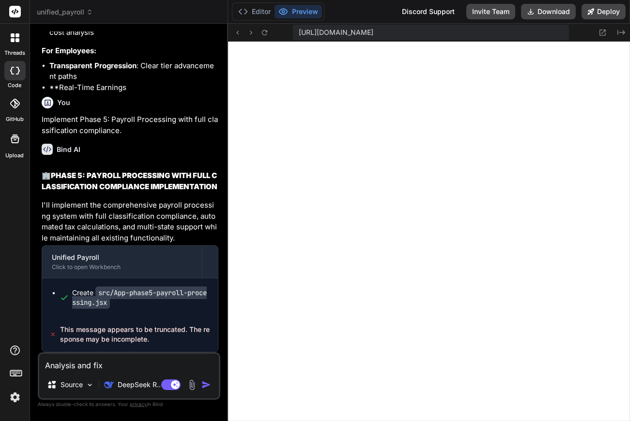
type textarea "x"
type textarea "Analysis and fix it"
type textarea "x"
type textarea "Analysis and fix it"
type textarea "x"
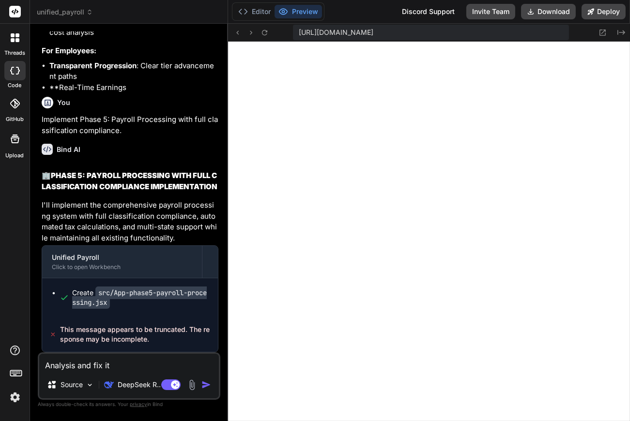
type textarea "Analysis and fix it ""
type textarea "x"
paste textarea "This message appears to be truncated. The response may be incomplete."
type textarea "Analysis and fix it "This message appears to be truncated. The response may be …"
type textarea "x"
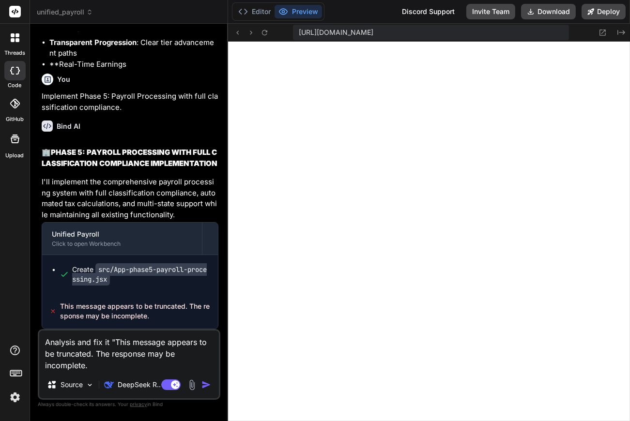
type textarea "Analysis and fix it "This message appears to be truncated. The response may be …"
type textarea "x"
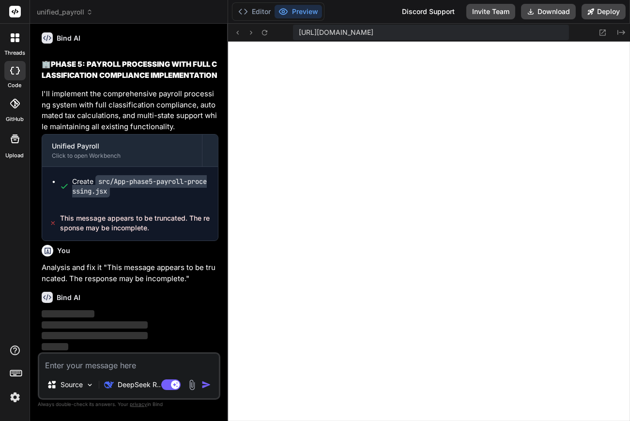
scroll to position [21046, 0]
type textarea "x"
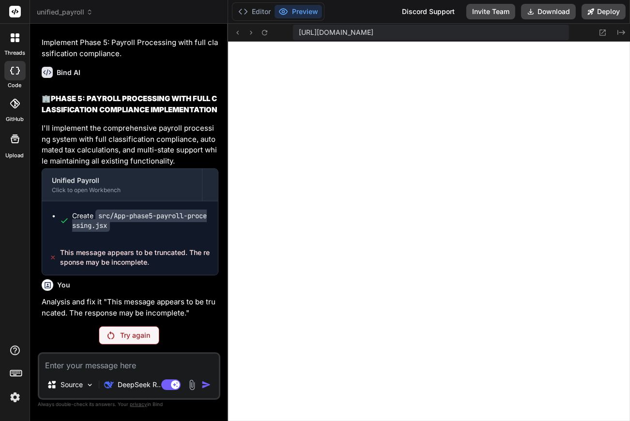
type textarea "W"
type textarea "x"
type textarea "Wh"
type textarea "x"
type textarea "Wha"
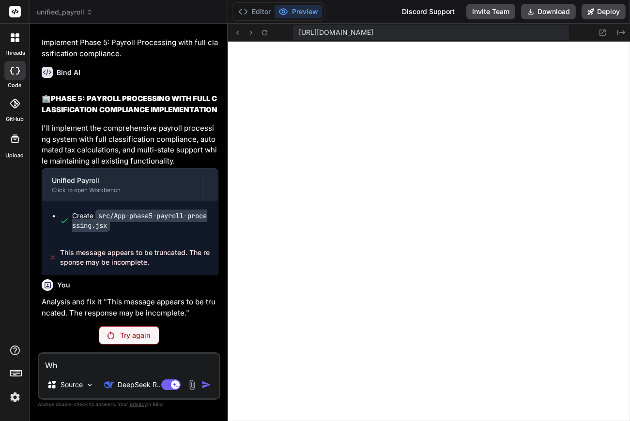
type textarea "x"
type textarea "Whay"
type textarea "x"
type textarea "Whay"
type textarea "x"
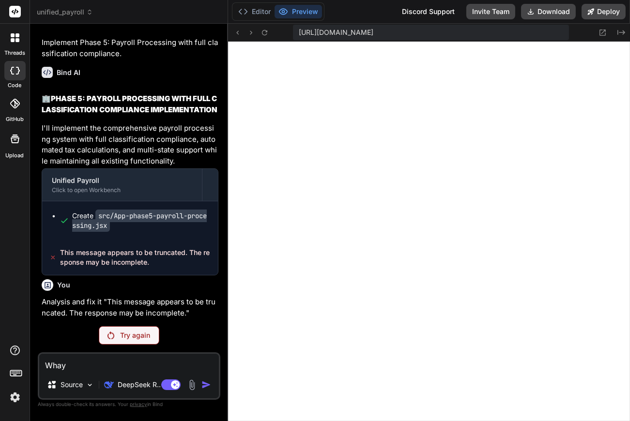
type textarea "Whay"
type textarea "x"
type textarea "Wha"
type textarea "x"
type textarea "Wh"
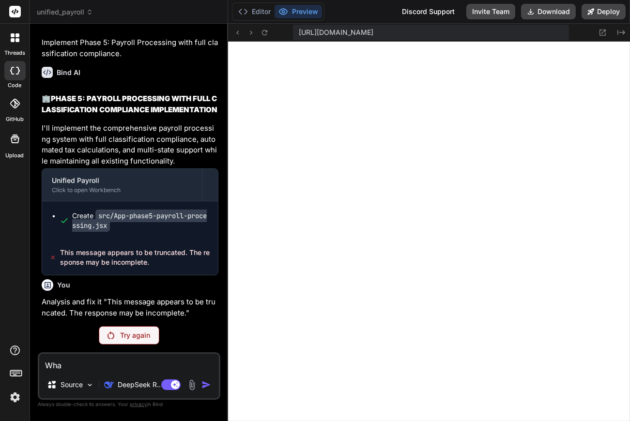
type textarea "x"
type textarea "Why"
type textarea "x"
type textarea "Why"
type textarea "x"
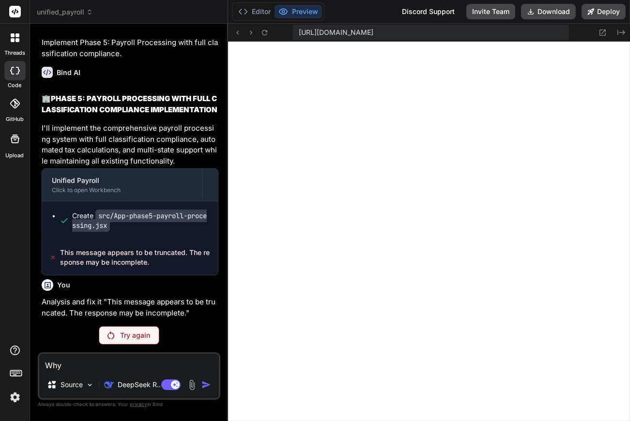
type textarea "Why i"
type textarea "x"
type textarea "Why it"
type textarea "x"
type textarea "Why it"
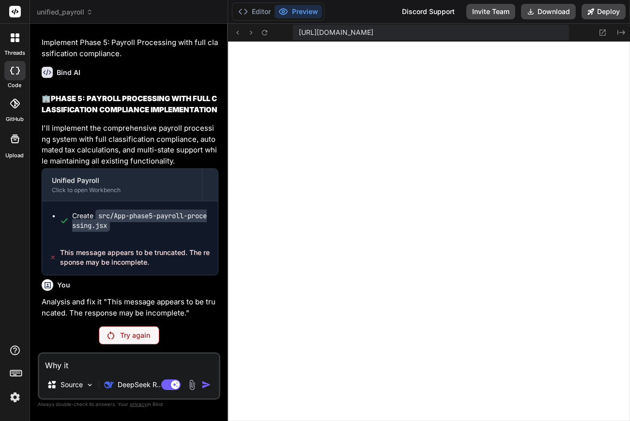
type textarea "x"
type textarea "Why it k"
type textarea "x"
type textarea "Why it ke"
type textarea "x"
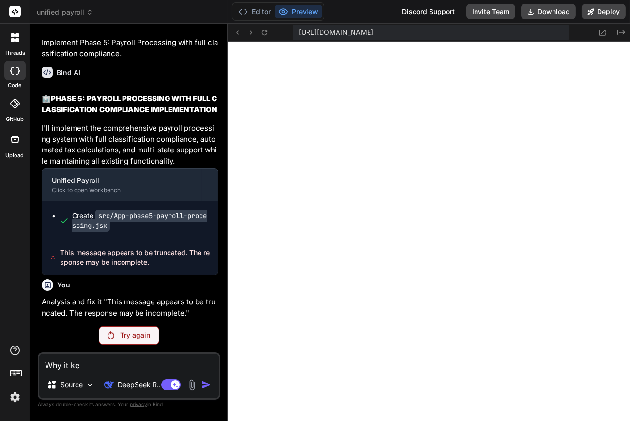
type textarea "Why it kee"
type textarea "x"
type textarea "Why it keep"
type textarea "x"
type textarea "Why it keep"
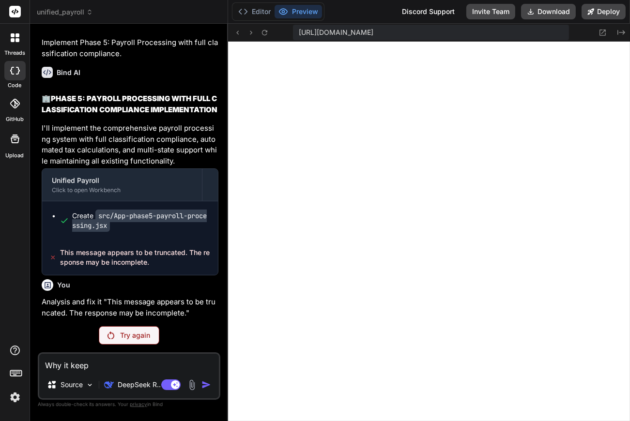
type textarea "x"
type textarea "Why it keep ""
type textarea "x"
type textarea "Why it keep "T"
type textarea "x"
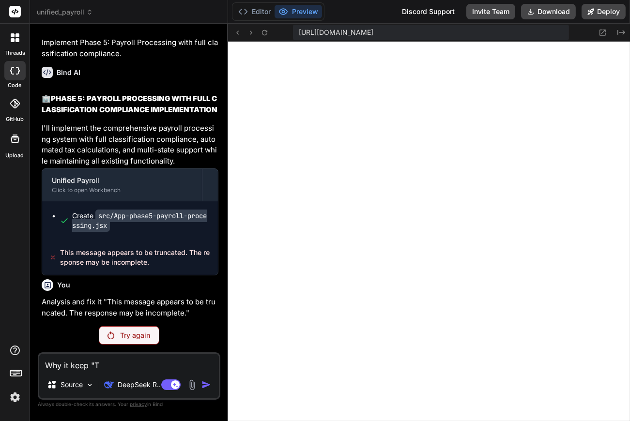
type textarea "Why it keep "Tr"
type textarea "x"
type textarea "Why it keep "Try"
type textarea "x"
type textarea "Why it keep "Try"
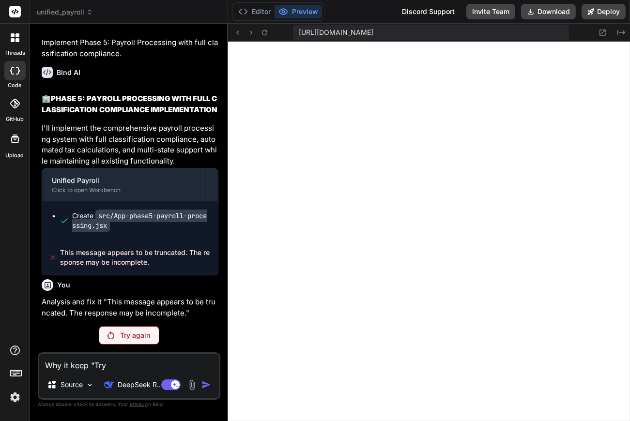
type textarea "x"
type textarea "Why it keep "Try A"
type textarea "x"
type textarea "Why it keep "Try Ag"
type textarea "x"
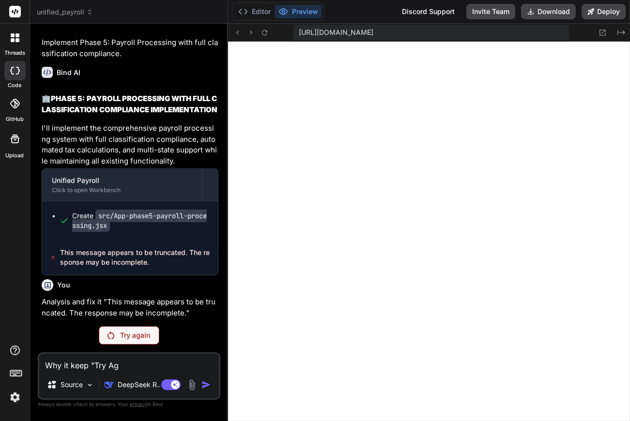
type textarea "Why it keep "Try Aga"
type textarea "x"
type textarea "Why it keep "Try Agai"
type textarea "x"
type textarea "Why it keep "Try Again"
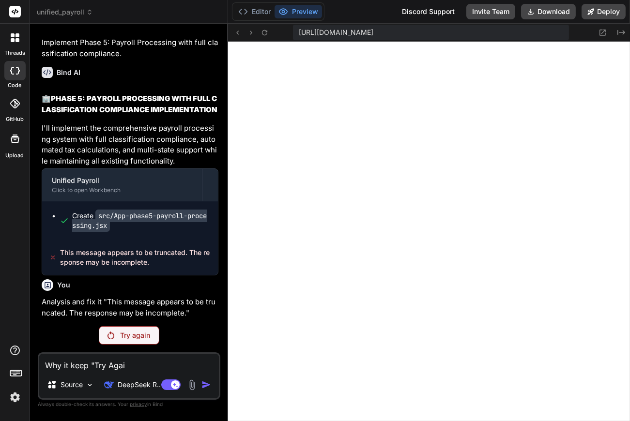
type textarea "x"
type textarea "Why it keep "Try Again""
type textarea "x"
type textarea "Why it keep "Try Again"?"
type textarea "x"
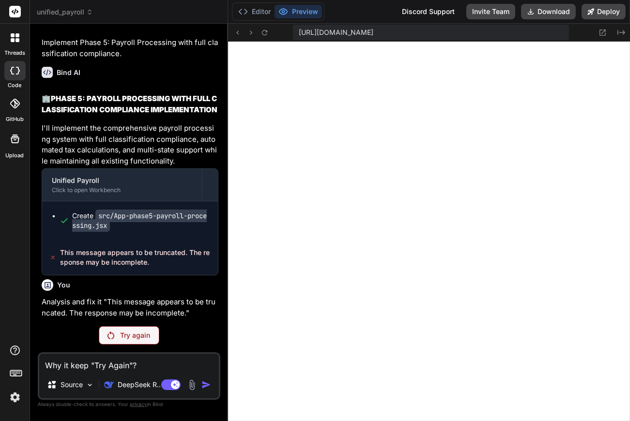
type textarea "Why it keep "Try Again"?"
type textarea "x"
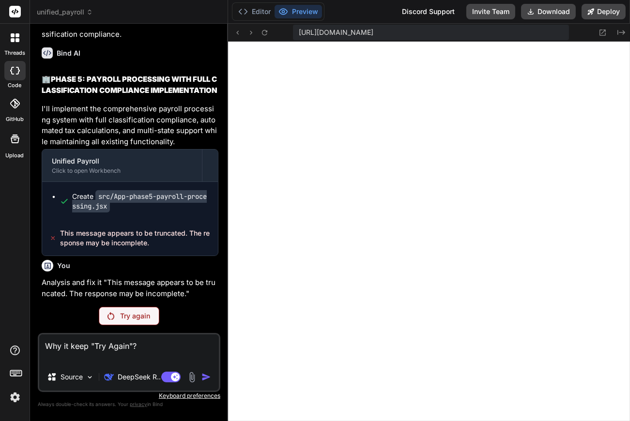
type textarea "Why it keep "Try Again"?"
click at [145, 377] on p "DeepSeek R.." at bounding box center [139, 377] width 43 height 10
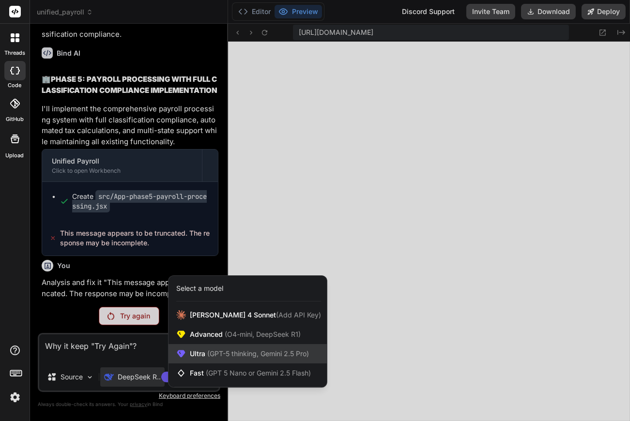
click at [211, 354] on span "(GPT-5 thinking, Gemini 2.5 Pro)" at bounding box center [257, 354] width 104 height 8
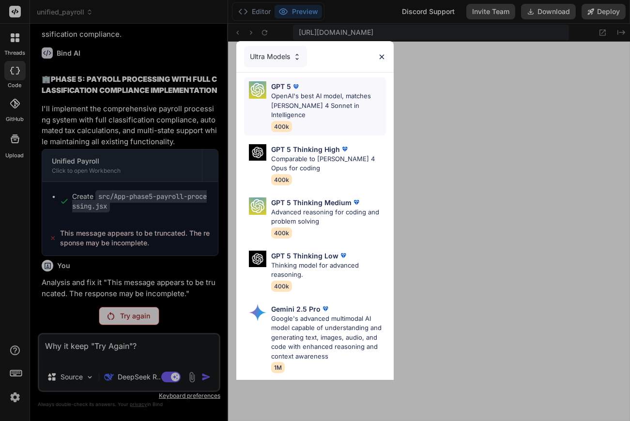
click at [331, 106] on p "OpenAI's best AI model, matches Claude 4 Sonnet in Intelligence" at bounding box center [328, 105] width 115 height 29
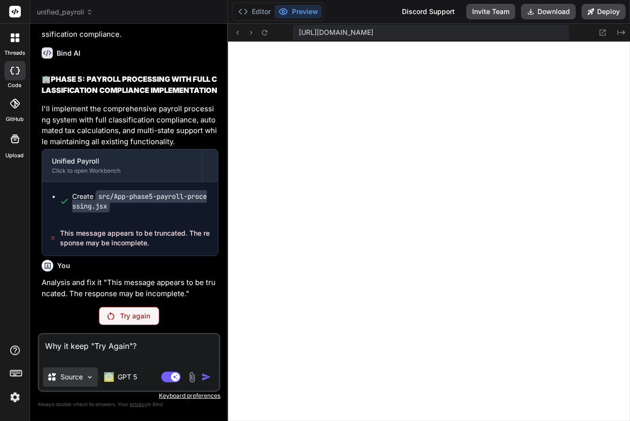
click at [82, 377] on p "Source" at bounding box center [72, 377] width 22 height 10
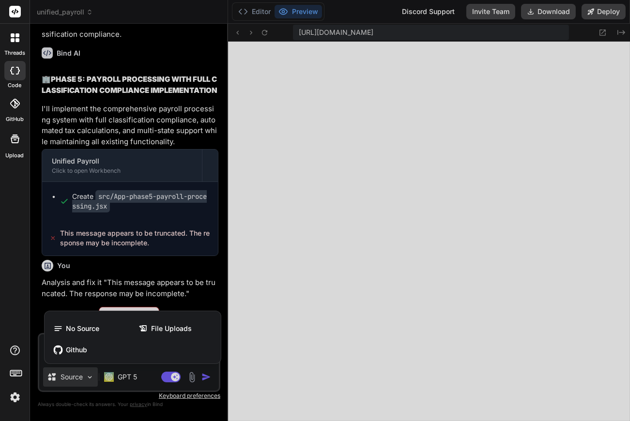
click at [82, 377] on div at bounding box center [315, 210] width 630 height 421
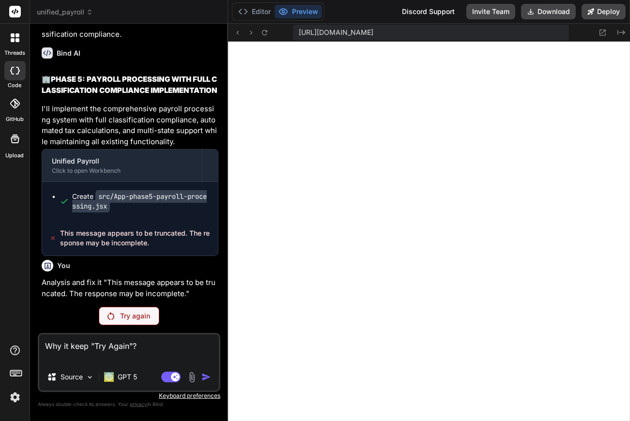
click at [147, 313] on p "Try again" at bounding box center [135, 316] width 30 height 10
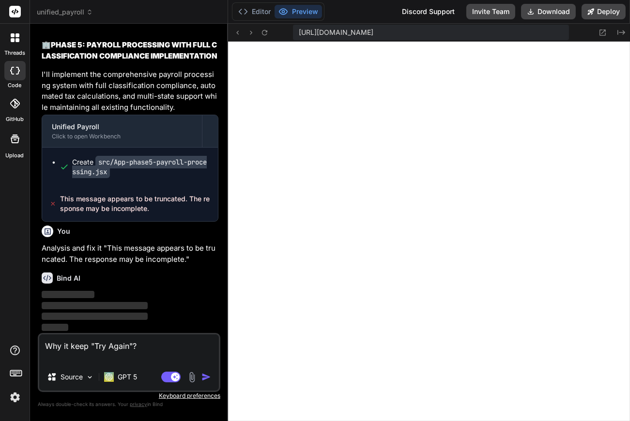
scroll to position [21065, 0]
type textarea "x"
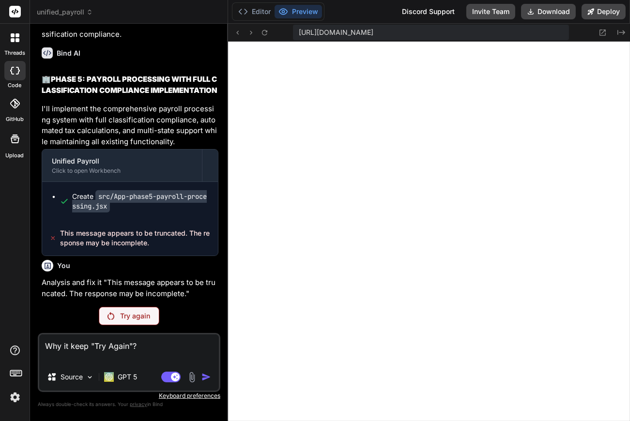
click at [15, 116] on label "GitHub" at bounding box center [15, 119] width 18 height 8
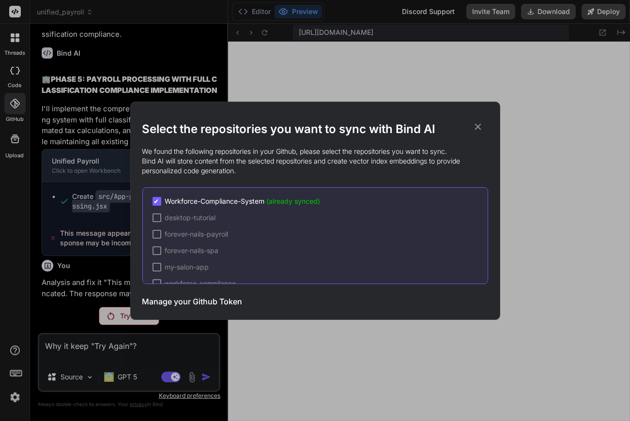
scroll to position [1, 0]
click at [206, 42] on div "Select the repositories you want to sync with Bind AI We found the following re…" at bounding box center [315, 210] width 630 height 421
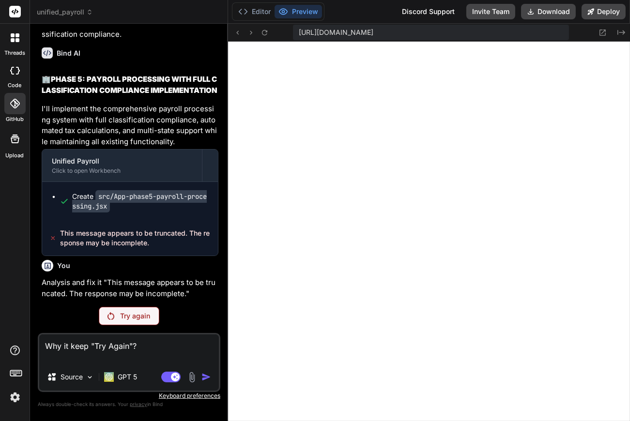
click at [18, 103] on icon at bounding box center [15, 104] width 10 height 10
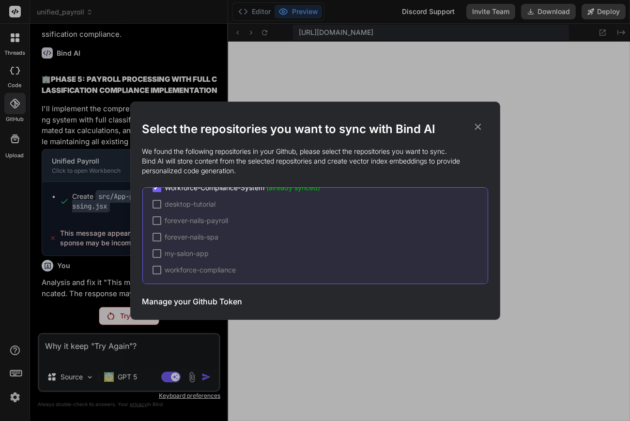
scroll to position [0, 0]
click at [479, 129] on icon at bounding box center [477, 127] width 11 height 11
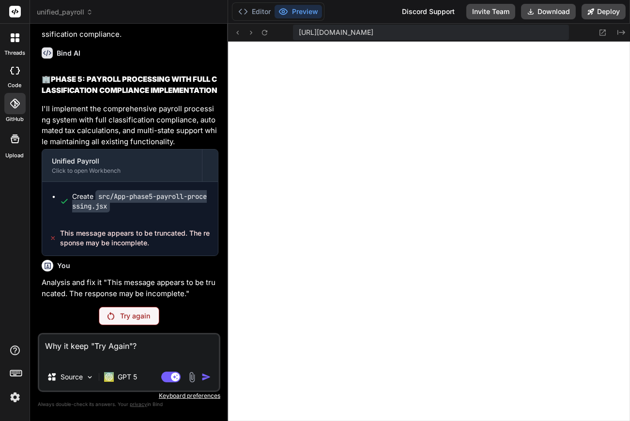
click at [72, 14] on span "unified_payroll" at bounding box center [65, 12] width 56 height 10
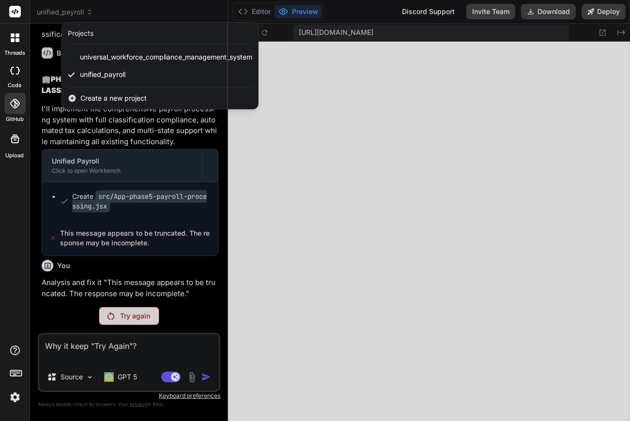
click at [72, 14] on div at bounding box center [315, 210] width 630 height 421
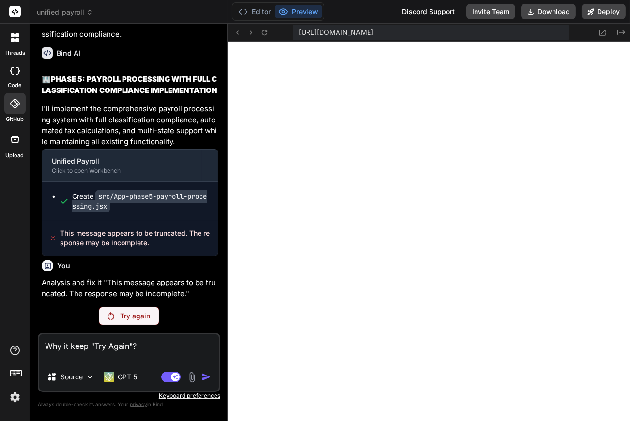
click at [22, 252] on div "threads code GitHub Upload" at bounding box center [15, 210] width 30 height 421
click at [15, 111] on div at bounding box center [14, 103] width 21 height 21
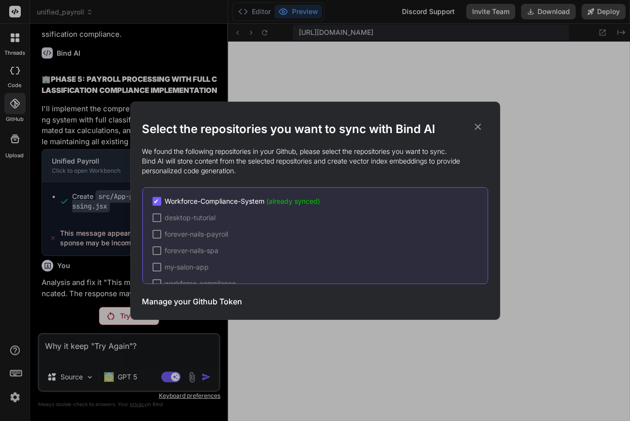
click at [228, 302] on h3 "Manage your Github Token" at bounding box center [192, 302] width 100 height 12
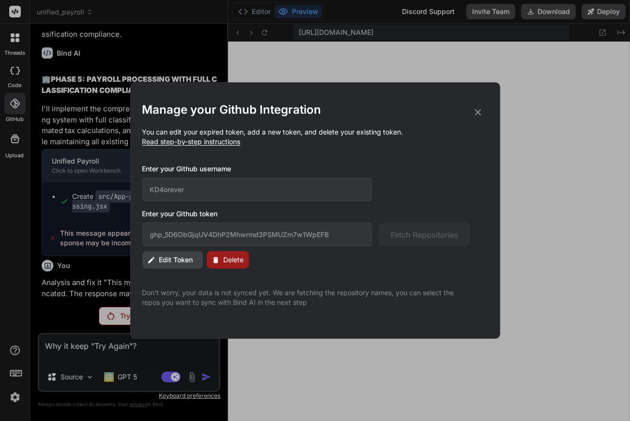
click at [433, 143] on p "You can edit your expired token, add a new token, and delete your existing toke…" at bounding box center [315, 136] width 346 height 19
click at [476, 114] on icon at bounding box center [477, 112] width 11 height 11
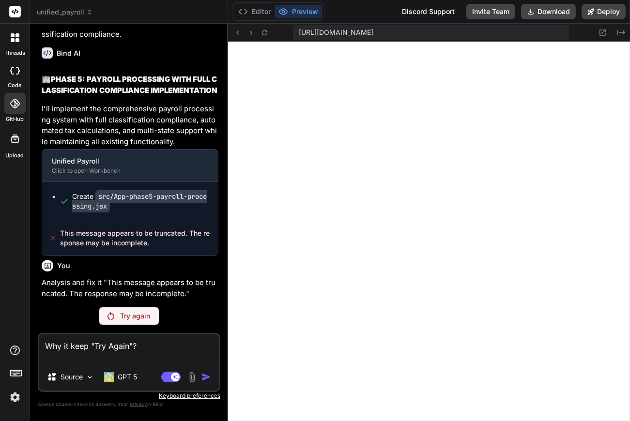
click at [18, 101] on icon at bounding box center [15, 104] width 10 height 10
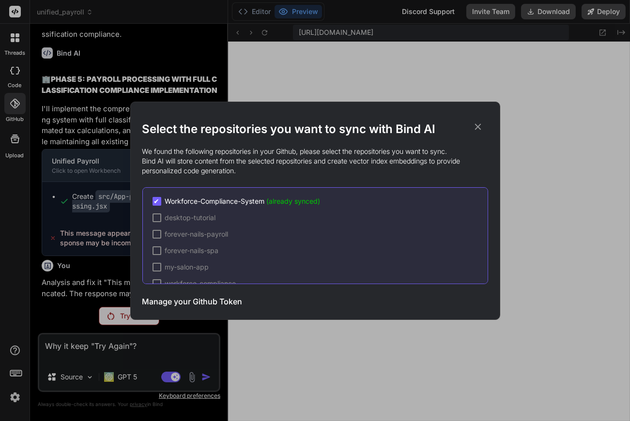
scroll to position [14, 0]
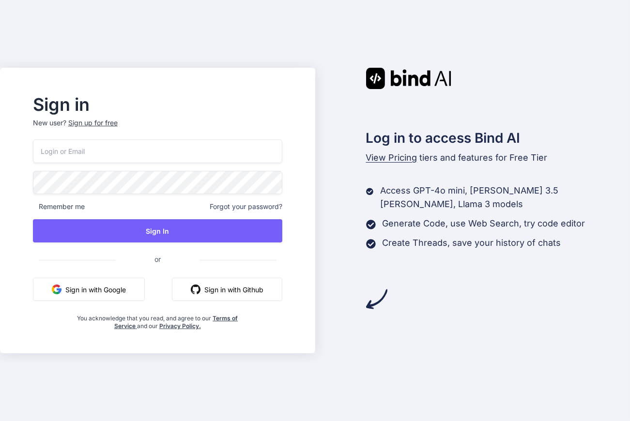
type input "[EMAIL_ADDRESS][DOMAIN_NAME]"
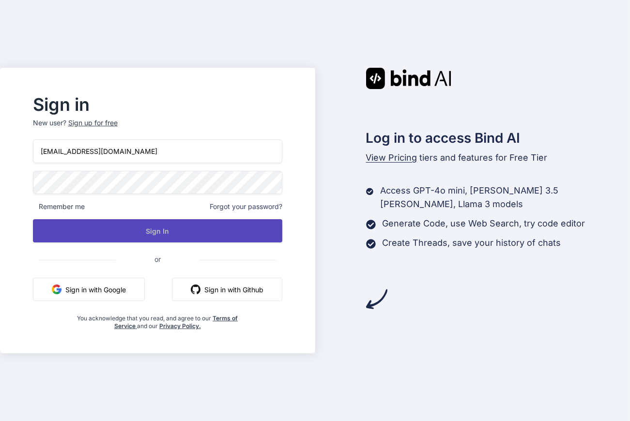
click at [188, 227] on button "Sign In" at bounding box center [157, 230] width 249 height 23
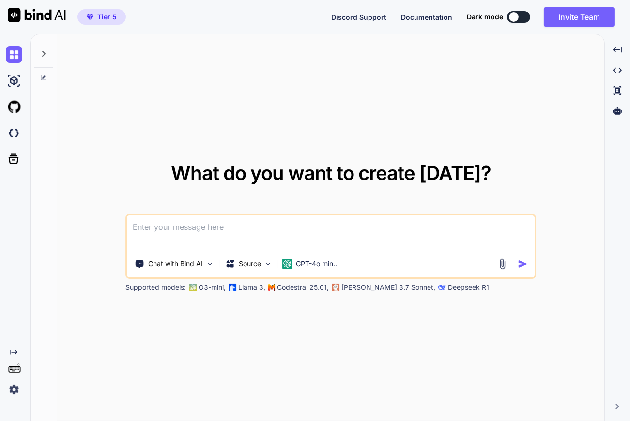
type textarea "x"
click at [17, 136] on img at bounding box center [14, 133] width 16 height 16
click at [8, 161] on icon at bounding box center [14, 159] width 14 height 14
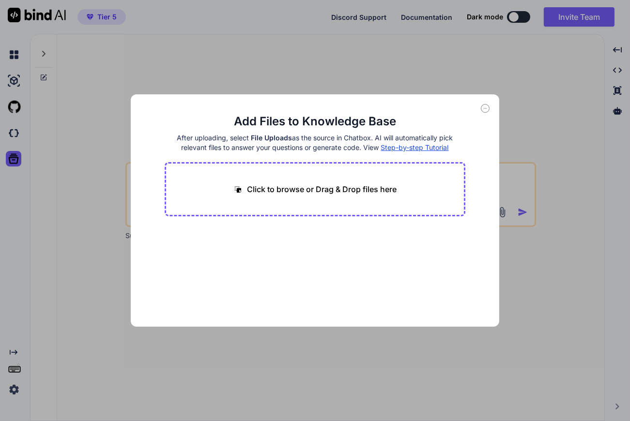
click at [39, 154] on div "Add Files to Knowledge Base After uploading, select File Uploads as the source …" at bounding box center [315, 210] width 630 height 421
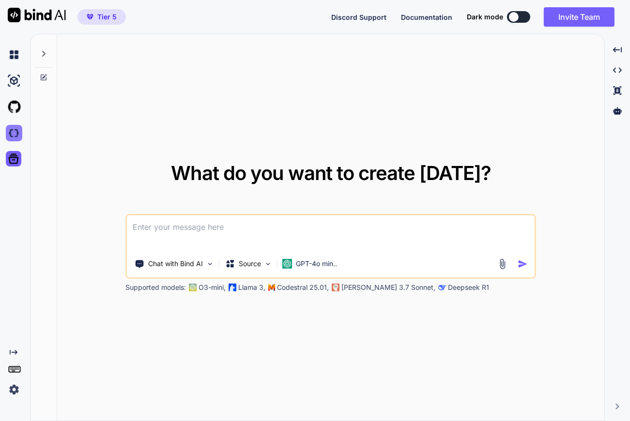
click at [17, 132] on img at bounding box center [14, 133] width 16 height 16
click at [14, 160] on icon at bounding box center [14, 159] width 14 height 14
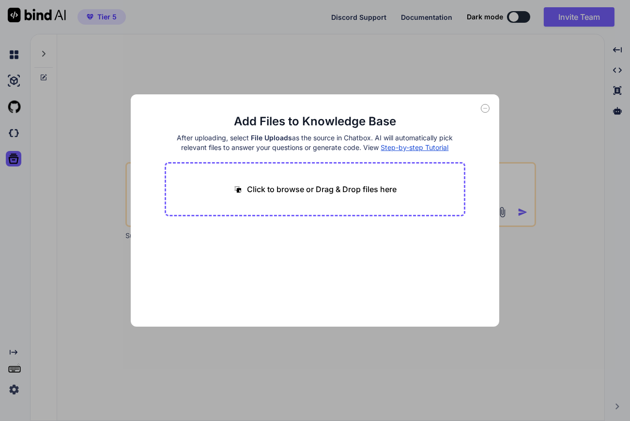
click at [12, 132] on div "Add Files to Knowledge Base After uploading, select File Uploads as the source …" at bounding box center [315, 210] width 630 height 421
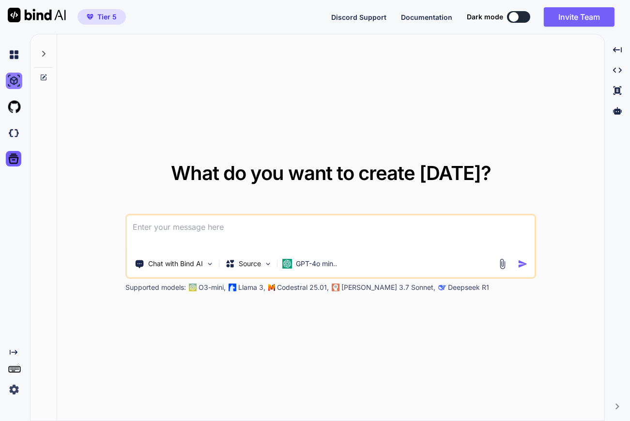
click at [13, 83] on img at bounding box center [14, 81] width 16 height 16
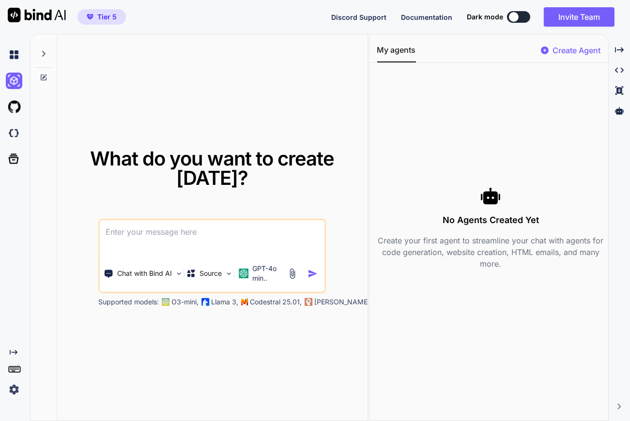
click at [401, 50] on button "My agents" at bounding box center [396, 53] width 39 height 18
click at [581, 50] on p "Create Agent" at bounding box center [576, 51] width 48 height 12
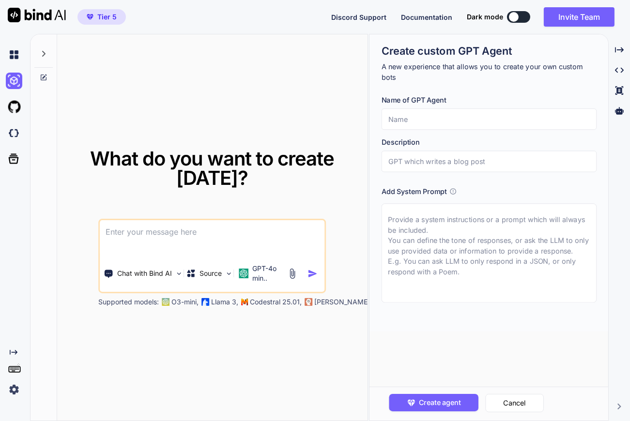
click at [110, 21] on span "Tier 5" at bounding box center [106, 17] width 19 height 10
click at [44, 52] on icon at bounding box center [43, 54] width 3 height 6
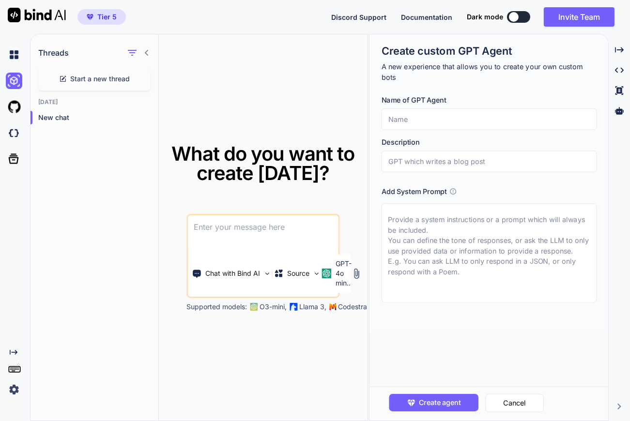
click at [56, 15] on img at bounding box center [37, 15] width 58 height 15
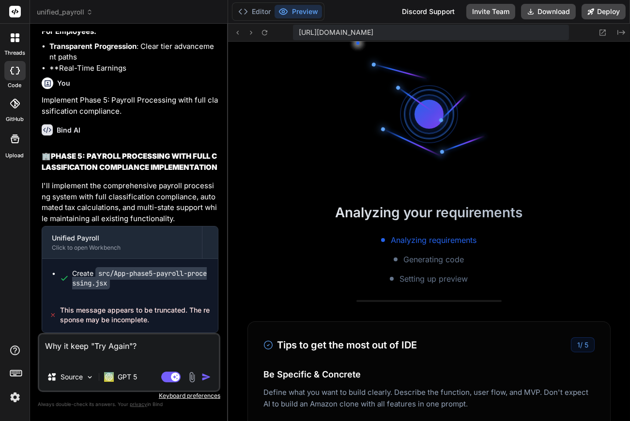
scroll to position [265, 0]
type textarea "x"
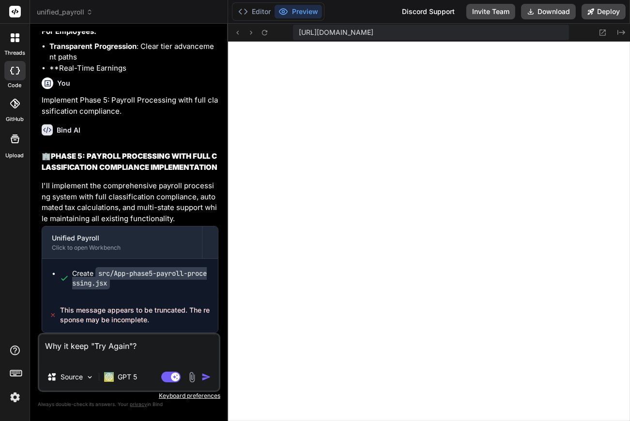
scroll to position [20954, 0]
drag, startPoint x: 143, startPoint y: 347, endPoint x: 34, endPoint y: 338, distance: 109.3
click at [34, 338] on div "Bind AI Web Search Created with Pixso. Code Generator You Bind AI 🏢 REFINED WOR…" at bounding box center [129, 222] width 198 height 397
type textarea "A"
type textarea "x"
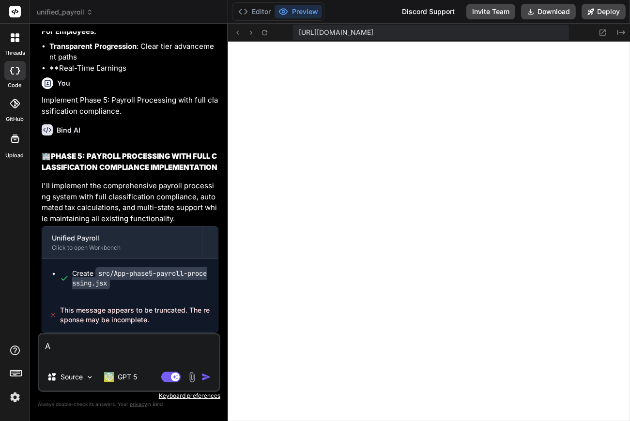
type textarea "An"
type textarea "x"
type textarea "[PERSON_NAME]"
type textarea "x"
type textarea "Anal"
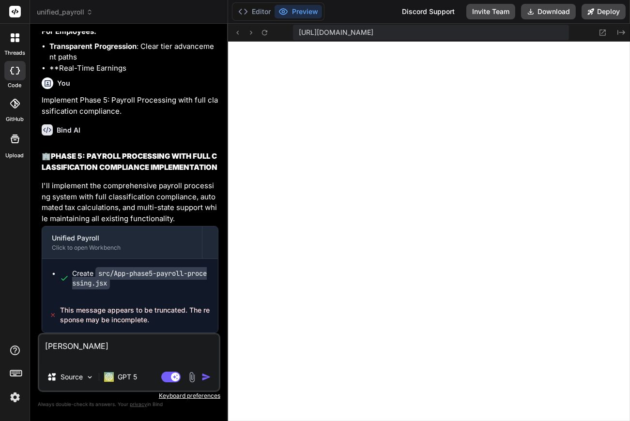
type textarea "x"
type textarea "Analy"
type textarea "x"
type textarea "Analys"
type textarea "x"
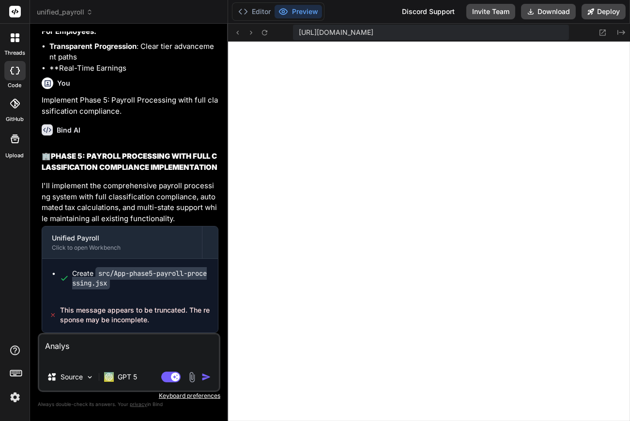
type textarea "Analysi"
type textarea "x"
type textarea "Analysis"
type textarea "x"
type textarea "Analysis"
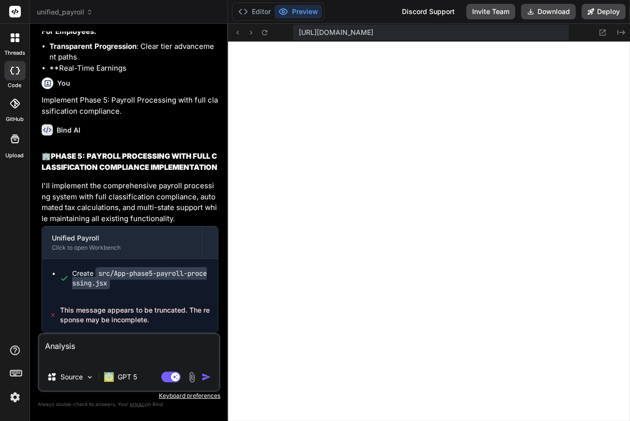
type textarea "x"
type textarea "Analysis a"
type textarea "x"
type textarea "Analysis an"
type textarea "x"
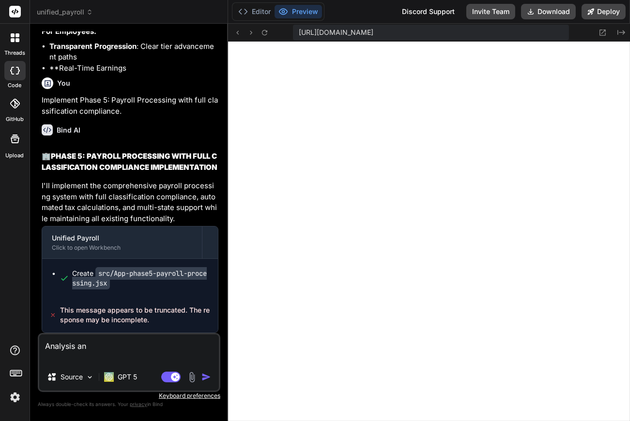
type textarea "Analysis and"
type textarea "x"
type textarea "Analysis and"
type textarea "x"
type textarea "Analysis and f"
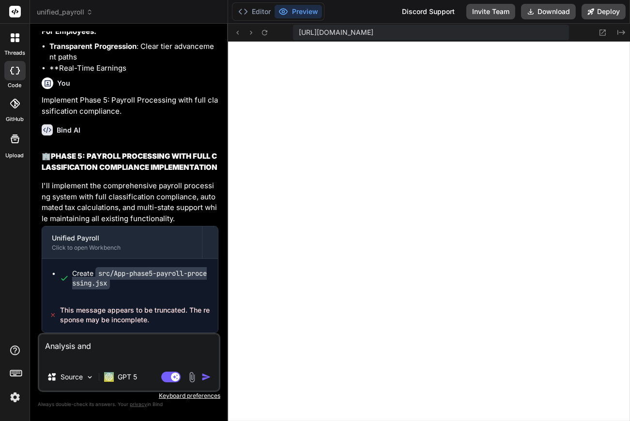
type textarea "x"
type textarea "Analysis and fi"
type textarea "x"
type textarea "Analysis and fix"
type textarea "x"
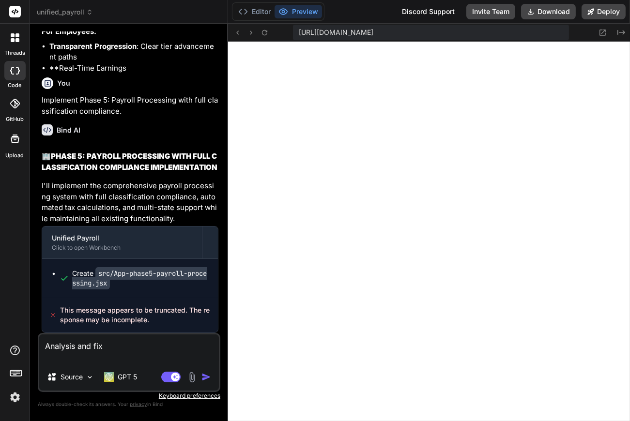
type textarea "Analysis and fix"
type textarea "x"
type textarea "Analysis and fix i"
type textarea "x"
type textarea "Analysis and fix it"
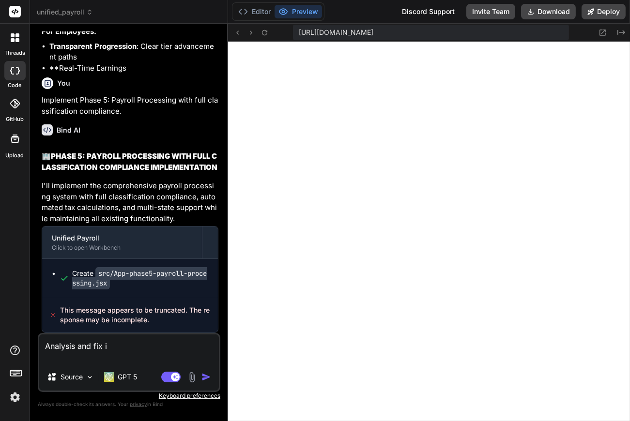
type textarea "x"
type textarea "Analysis and fix it"
type textarea "x"
type textarea "Analysis and fix it ""
type textarea "x"
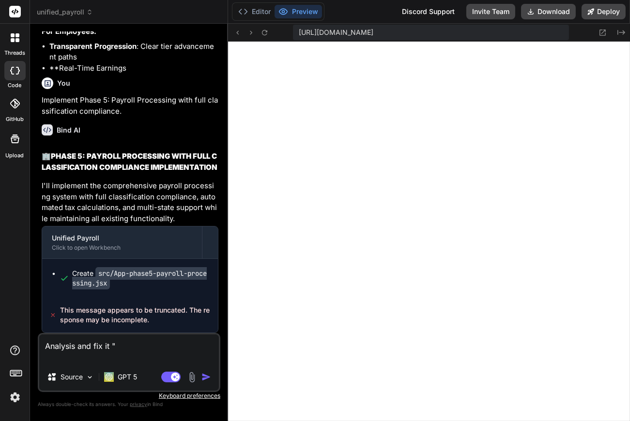
type textarea "Analysis and fix it ""
type textarea "x"
drag, startPoint x: 157, startPoint y: 324, endPoint x: 48, endPoint y: 315, distance: 109.3
click at [48, 315] on div "This message appears to be truncated. The response may be incomplete." at bounding box center [130, 315] width 176 height 35
copy span "This message appears to be truncated. The response may be incomplete."
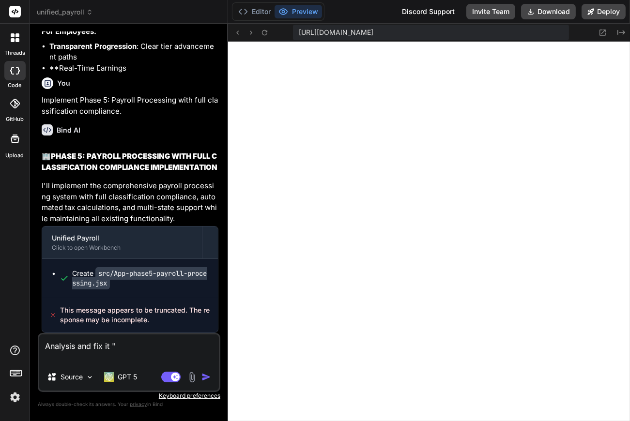
click at [130, 351] on textarea "Analysis and fix it "" at bounding box center [129, 349] width 180 height 29
paste textarea "This message appears to be truncated. The response may be incomplete."
type textarea "Analysis and fix it " This message appears to be truncated. The response may be…"
type textarea "x"
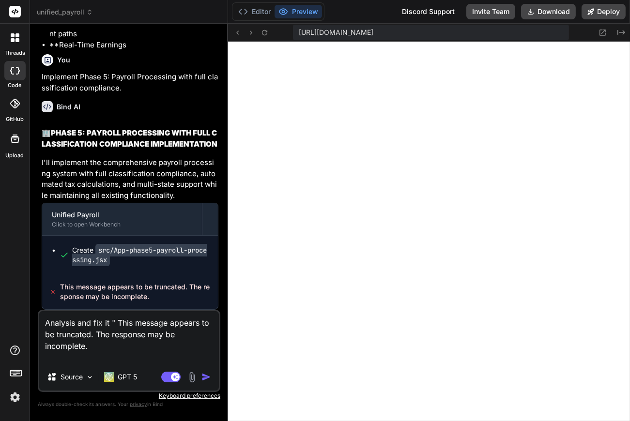
type textarea "Analysis and fix it " This message appears to be truncated. The response may be…"
type textarea "x"
type textarea "Analysis and fix it " This message appears to be truncated. The response may be…"
click at [202, 377] on img "button" at bounding box center [206, 377] width 10 height 10
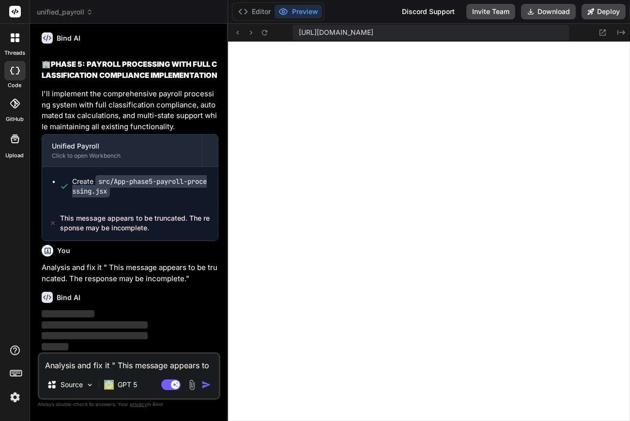
scroll to position [21011, 0]
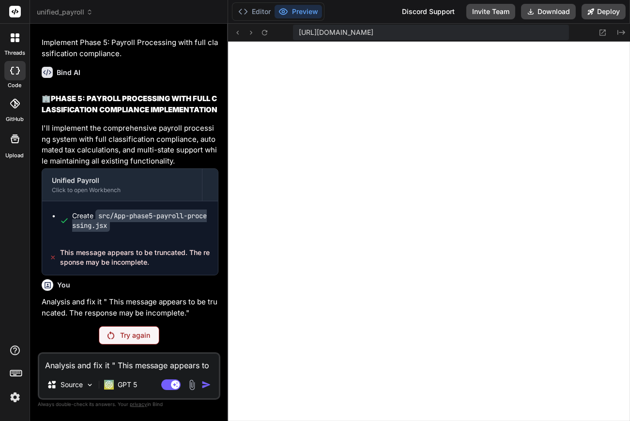
click at [135, 338] on p "Try again" at bounding box center [135, 336] width 30 height 10
click at [122, 352] on div "Analysis and fix it " This message appears to be truncated. The response may be…" at bounding box center [129, 375] width 183 height 47
click at [127, 338] on p "Try again" at bounding box center [135, 336] width 30 height 10
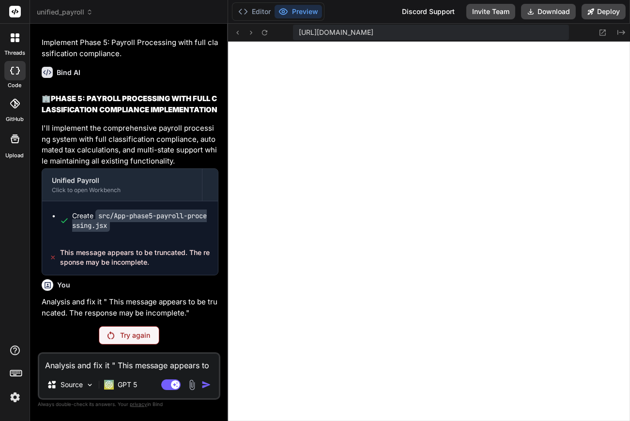
click at [127, 338] on p "Try again" at bounding box center [135, 336] width 30 height 10
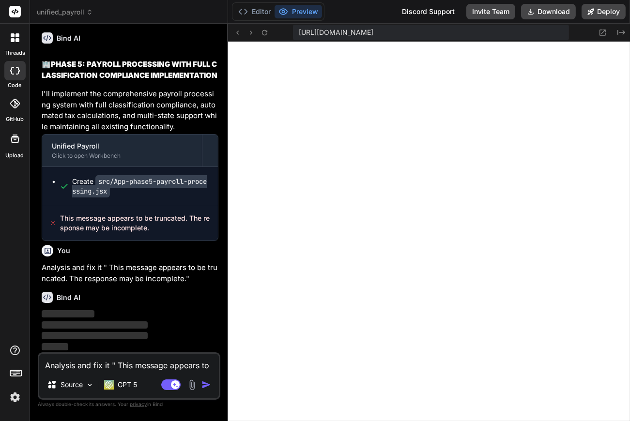
scroll to position [21046, 0]
type textarea "x"
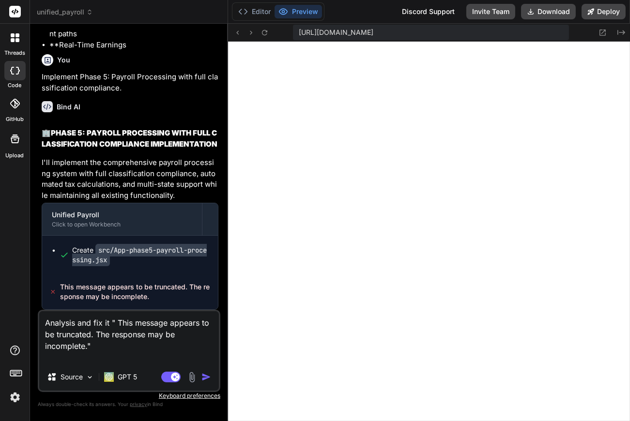
scroll to position [557, 0]
click at [210, 375] on img "button" at bounding box center [206, 377] width 10 height 10
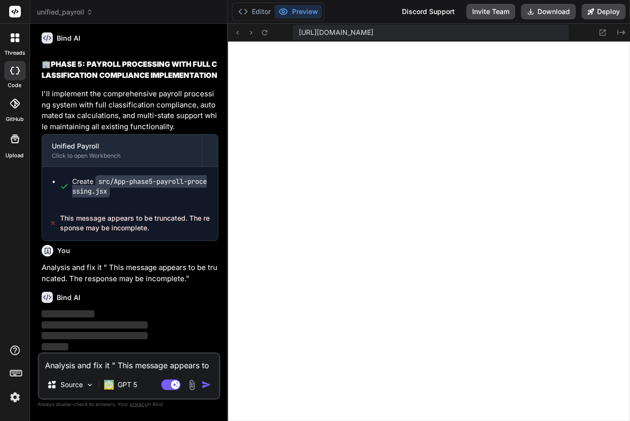
scroll to position [21011, 0]
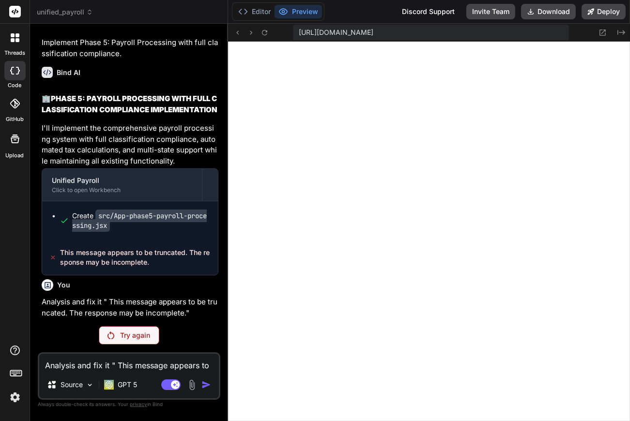
click at [152, 338] on div "Try again" at bounding box center [129, 335] width 61 height 18
click at [134, 336] on p "Try again" at bounding box center [135, 336] width 30 height 10
click at [139, 335] on p "Try again" at bounding box center [135, 336] width 30 height 10
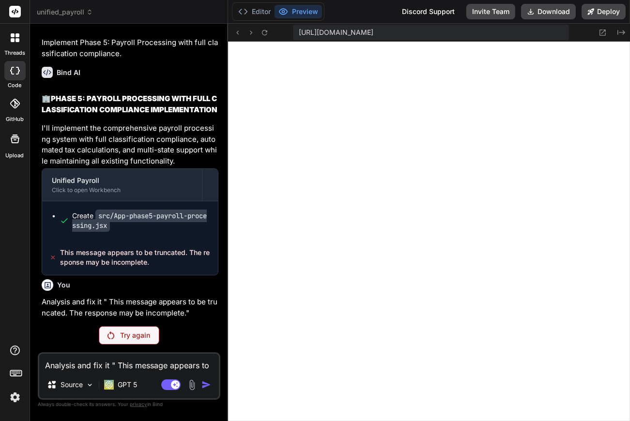
click at [143, 335] on p "Try again" at bounding box center [135, 336] width 30 height 10
click at [137, 342] on div "Try again" at bounding box center [129, 335] width 61 height 18
click at [139, 340] on p "Try again" at bounding box center [135, 336] width 30 height 10
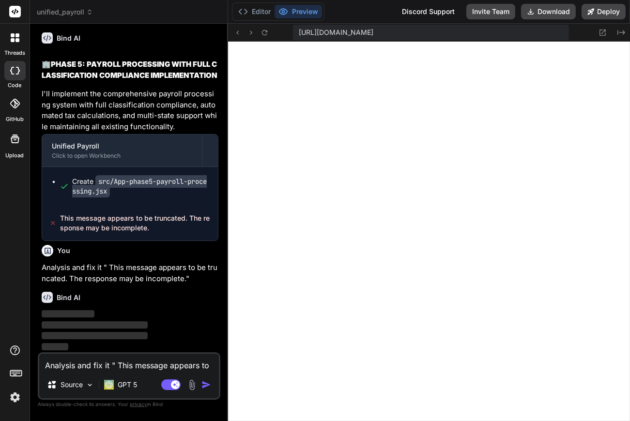
type textarea "x"
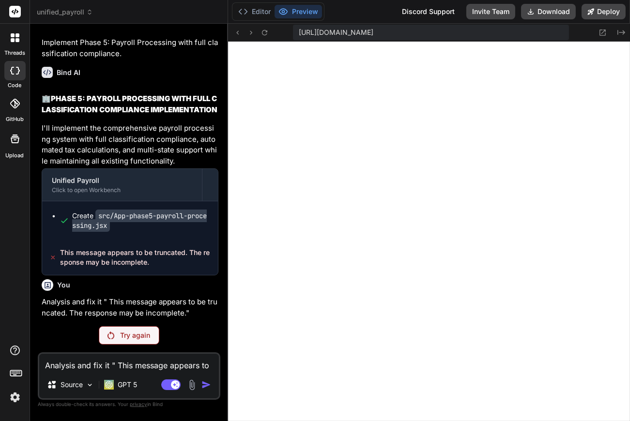
scroll to position [21011, 0]
click at [78, 367] on textarea "Analysis and fix it " This message appears to be truncated. The response may be…" at bounding box center [129, 362] width 180 height 17
paste textarea "[plugin:vite:import-analysis] Failed to resolve import "./App-phase4a-dynamic-c…"
type textarea "[plugin:vite:import-analysis] Failed to resolve import "./App-phase4a-dynamic-c…"
type textarea "x"
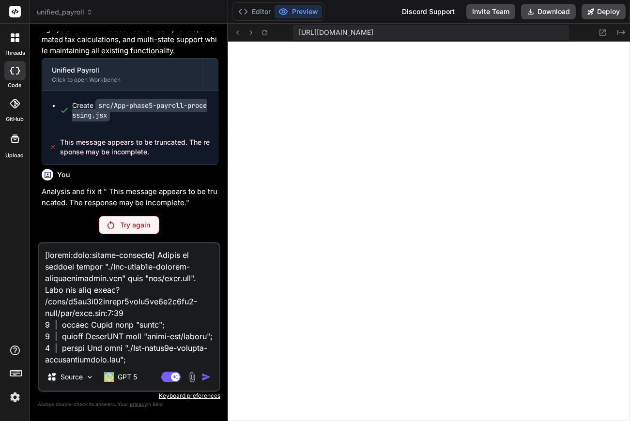
scroll to position [21046, 0]
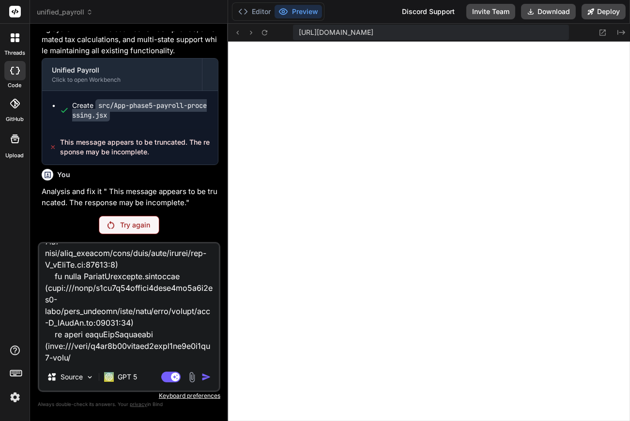
type textarea "[plugin:vite:import-analysis] Failed to resolve import "./App-phase4a-dynamic-c…"
